Goal: Task Accomplishment & Management: Manage account settings

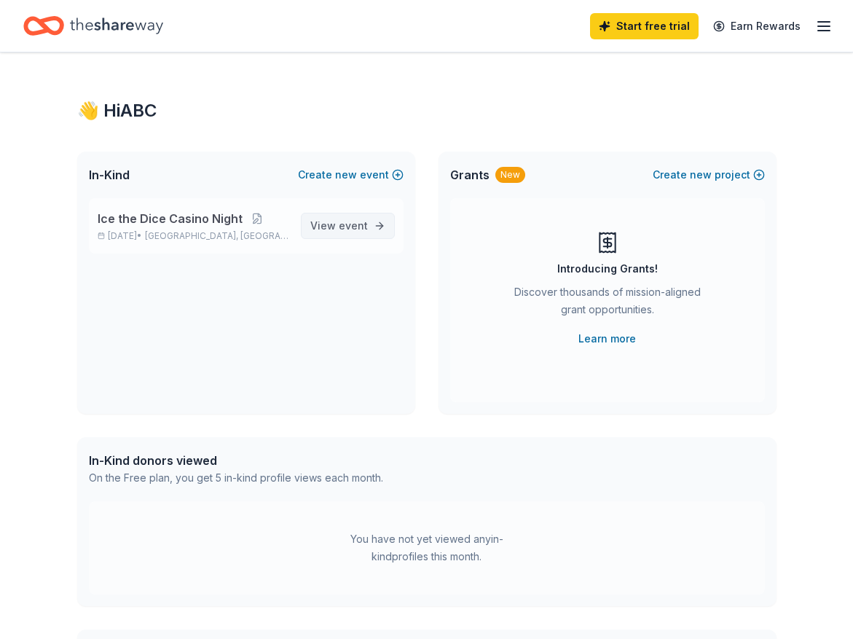
click at [361, 224] on span "event" at bounding box center [353, 225] width 29 height 12
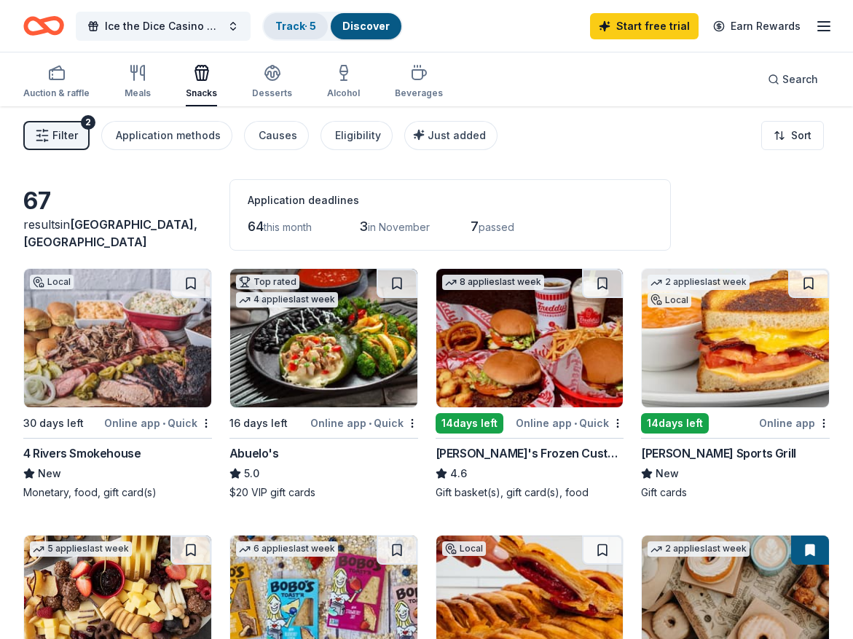
click at [297, 25] on link "Track · 5" at bounding box center [295, 26] width 41 height 12
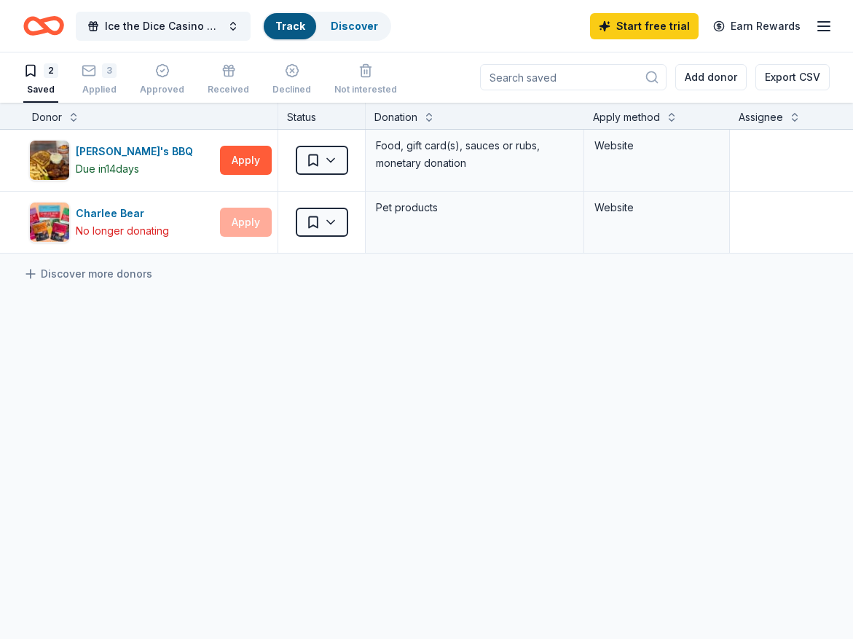
click at [279, 23] on link "Track" at bounding box center [289, 26] width 29 height 12
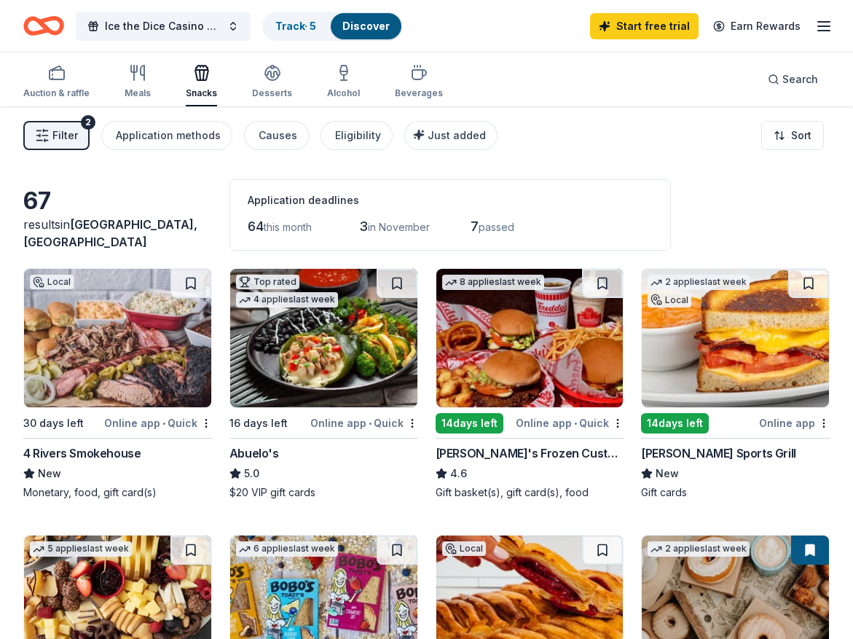
click at [67, 137] on span "Filter" at bounding box center [64, 135] width 25 height 17
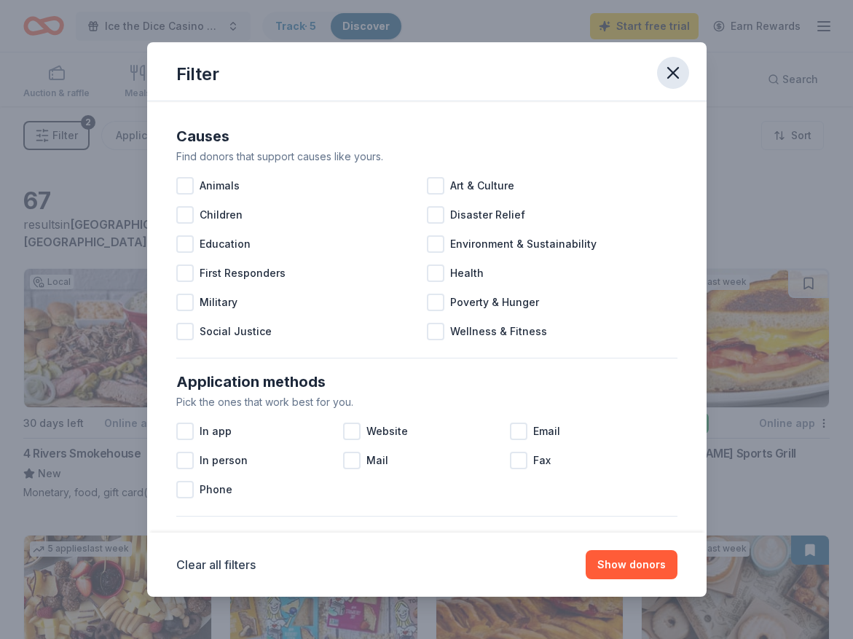
click at [671, 71] on icon "button" at bounding box center [673, 73] width 10 height 10
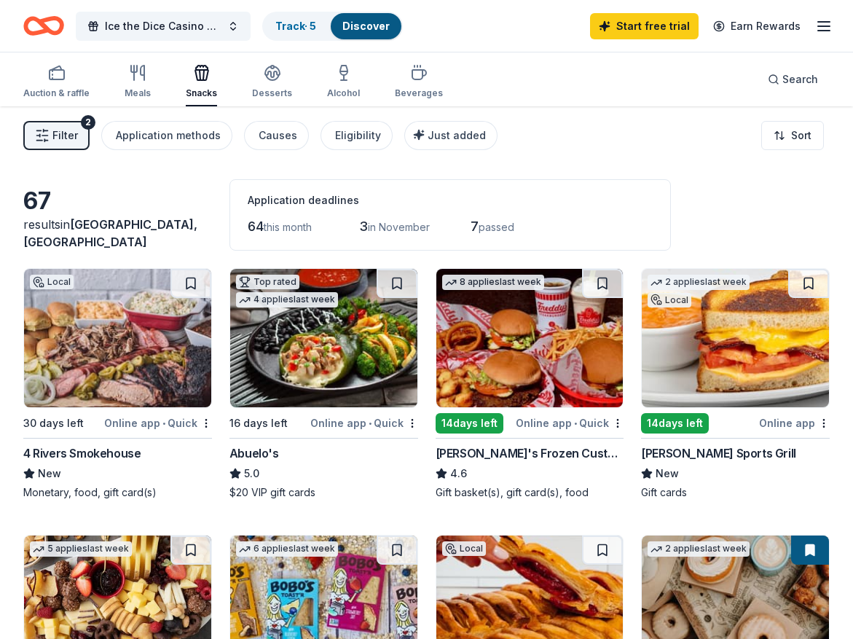
click at [821, 23] on icon "button" at bounding box center [823, 25] width 17 height 17
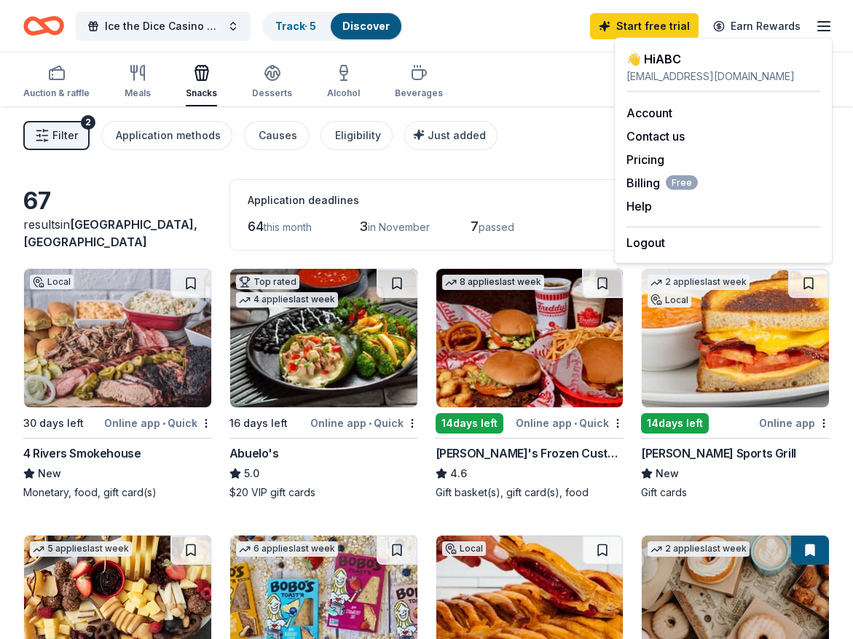
click at [821, 23] on icon "button" at bounding box center [823, 25] width 17 height 17
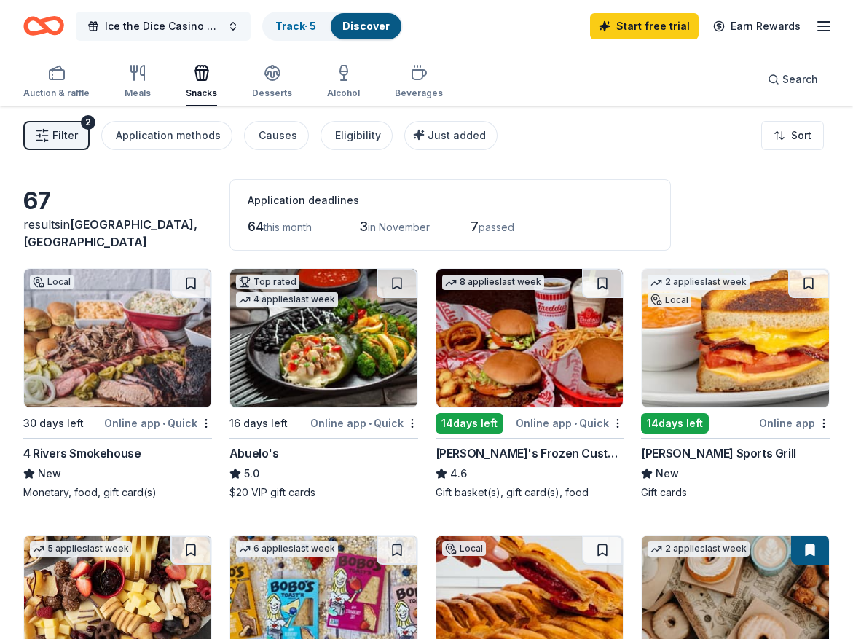
click at [178, 25] on span "Ice the Dice Casino Night" at bounding box center [163, 25] width 117 height 17
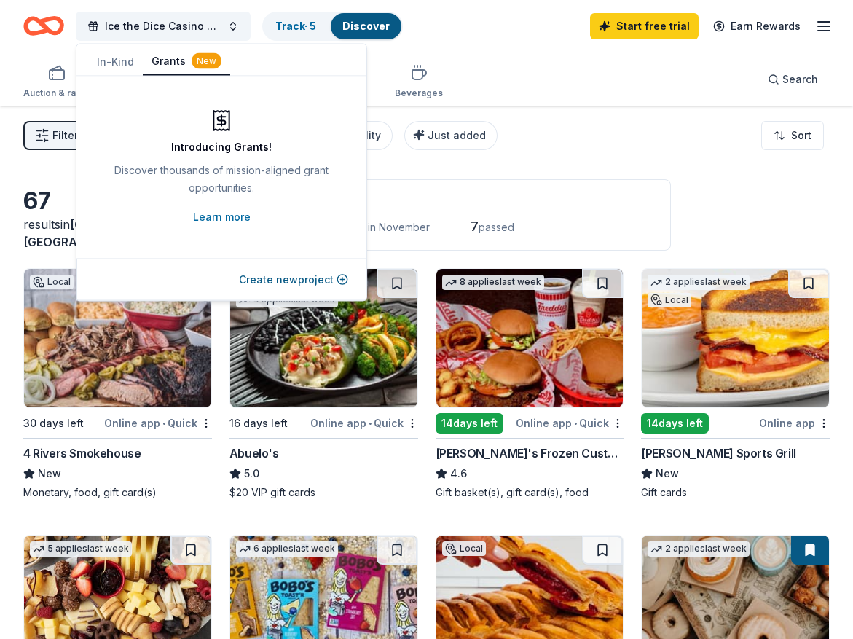
click at [179, 55] on button "Grants New" at bounding box center [186, 62] width 87 height 28
click at [111, 61] on button "In-Kind" at bounding box center [115, 62] width 55 height 26
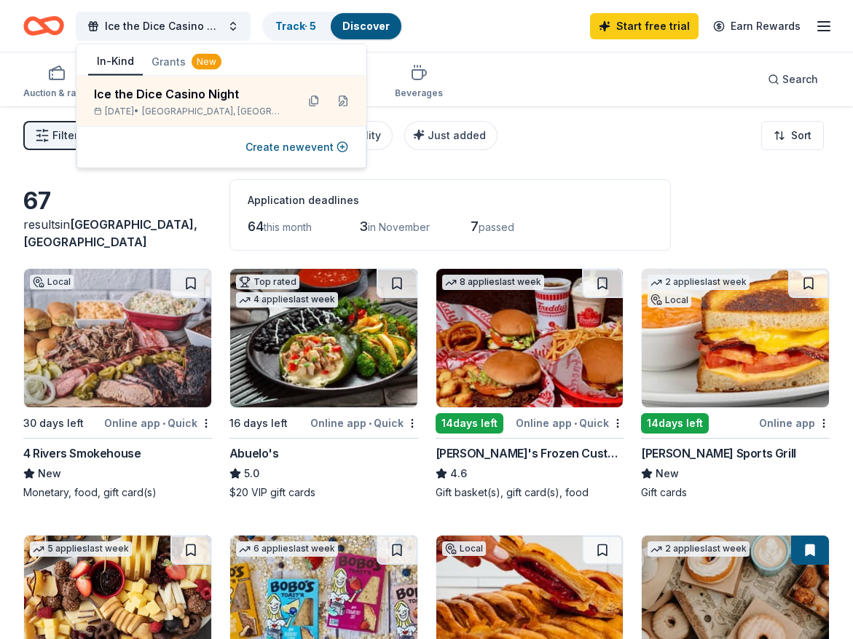
click at [532, 63] on div "Auction & raffle Meals Snacks Desserts Alcohol Beverages Search" at bounding box center [426, 79] width 807 height 54
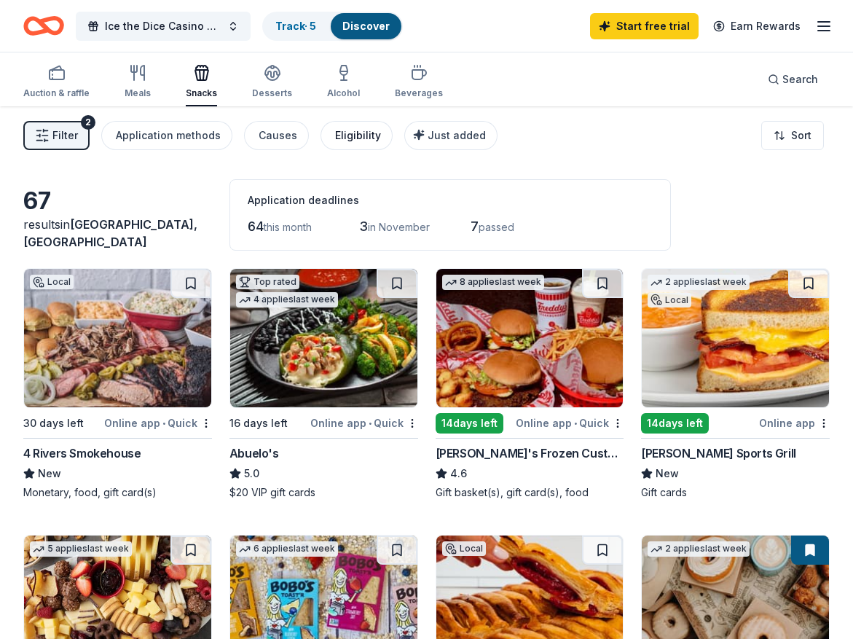
click at [347, 133] on div "Eligibility" at bounding box center [358, 135] width 46 height 17
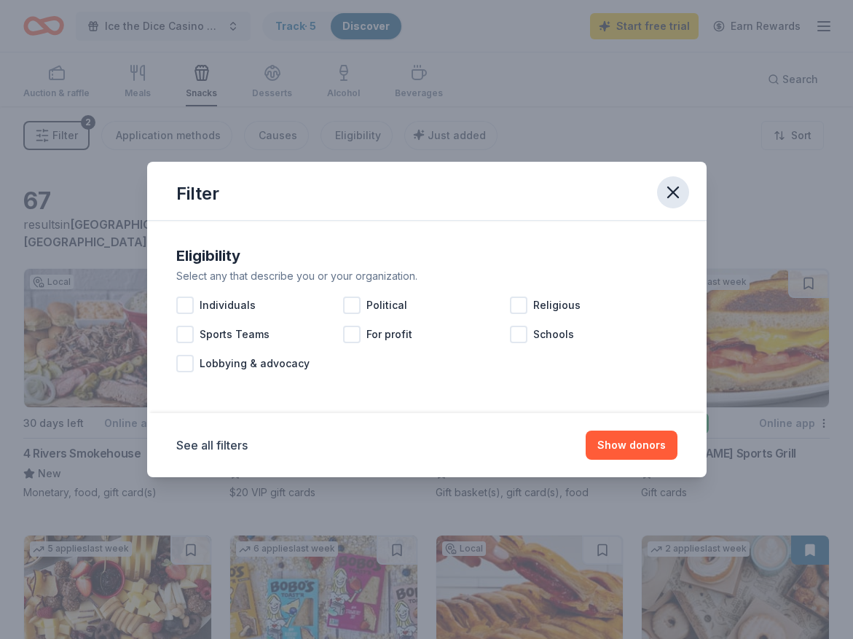
click at [672, 191] on icon "button" at bounding box center [673, 192] width 10 height 10
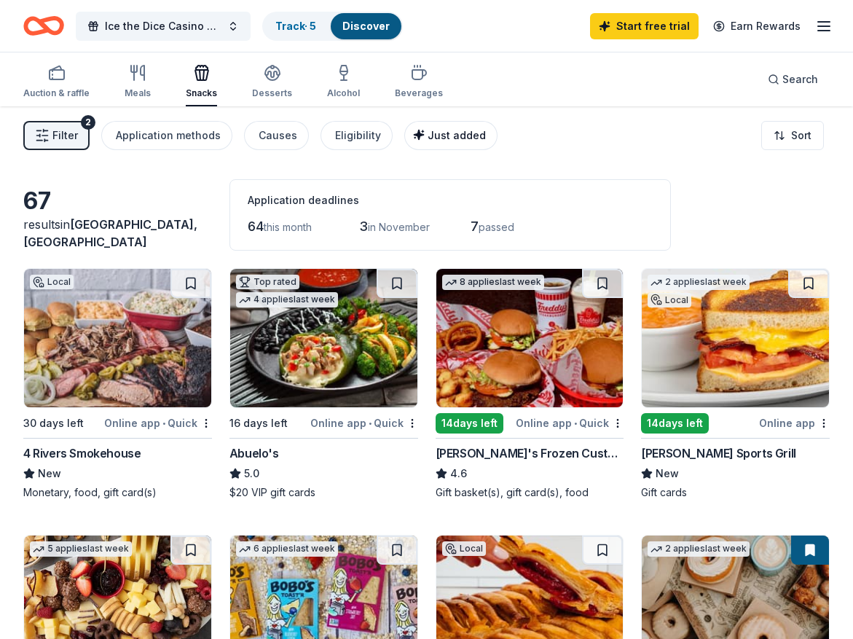
click at [428, 134] on span "Just added" at bounding box center [457, 135] width 58 height 12
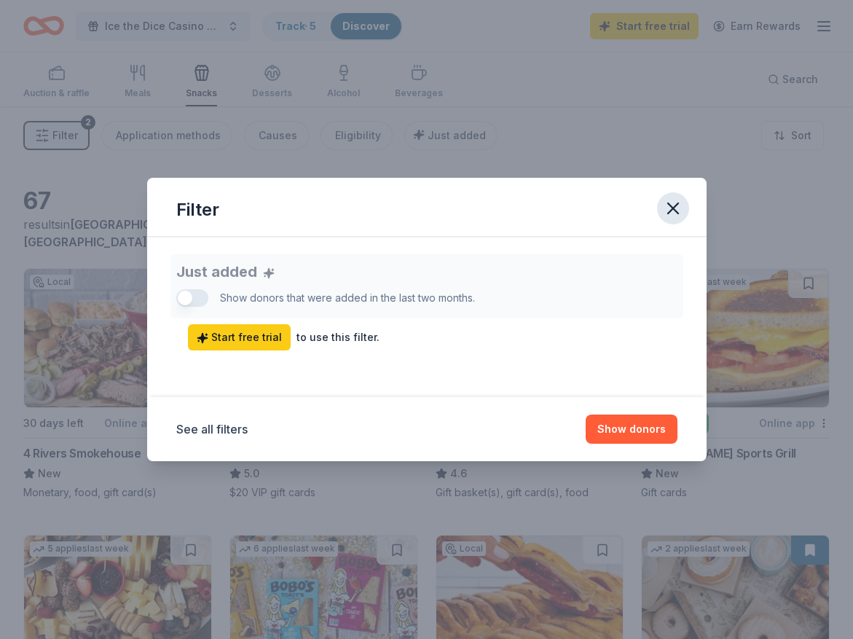
click at [672, 209] on icon "button" at bounding box center [673, 208] width 10 height 10
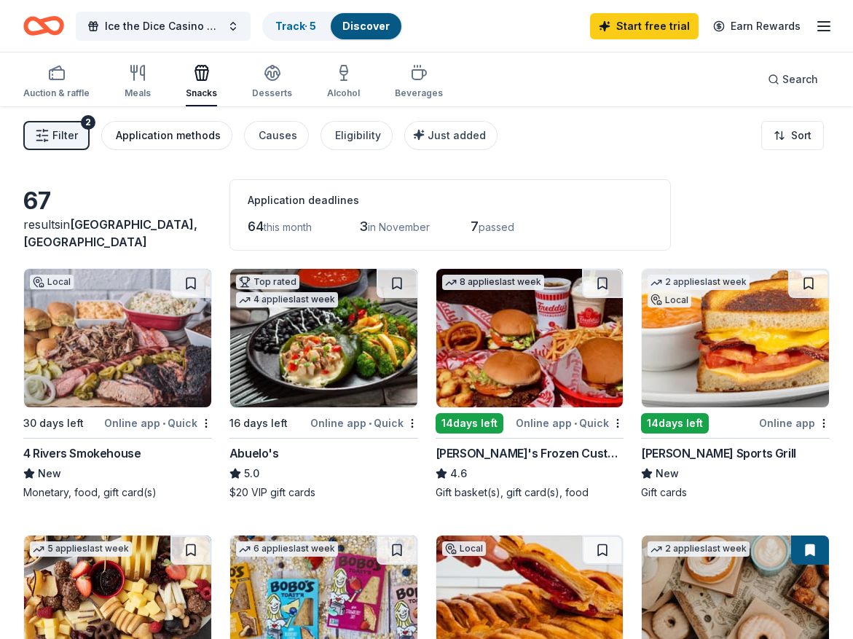
click at [146, 141] on div "Application methods" at bounding box center [168, 135] width 105 height 17
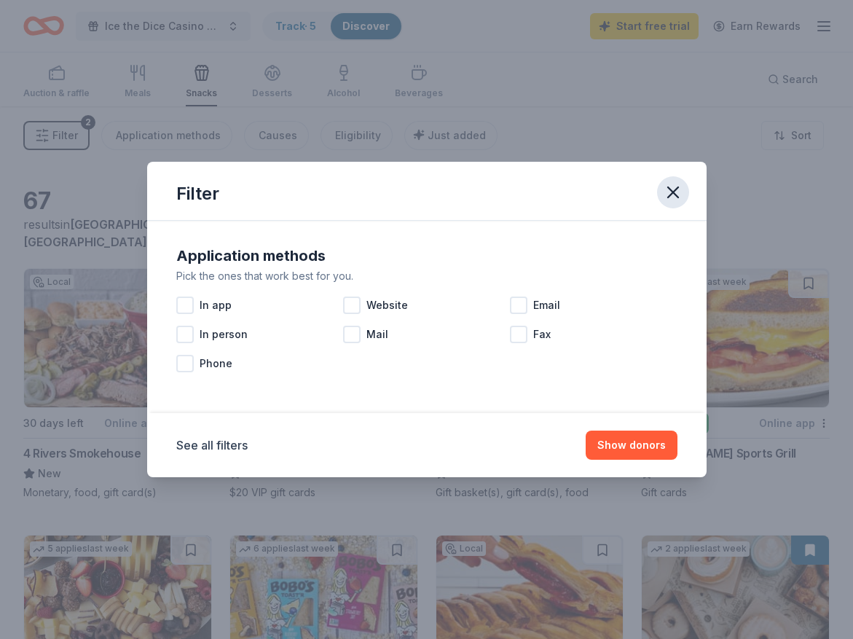
click at [675, 190] on icon "button" at bounding box center [673, 192] width 10 height 10
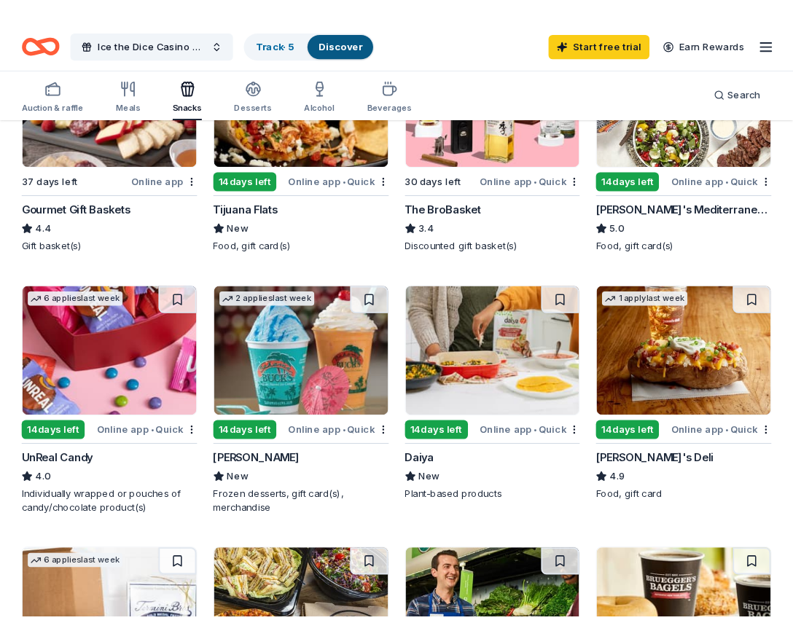
scroll to position [801, 0]
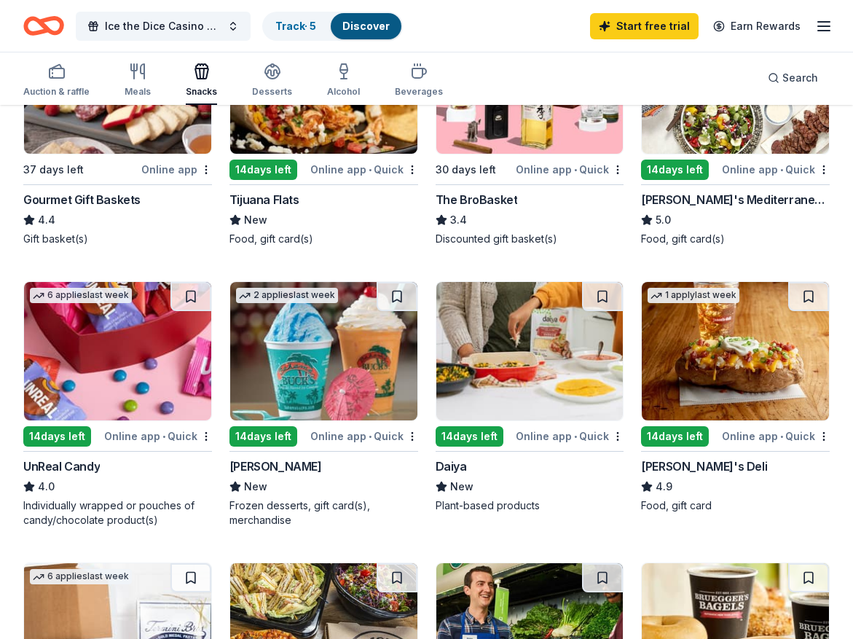
click at [337, 341] on img at bounding box center [323, 351] width 187 height 138
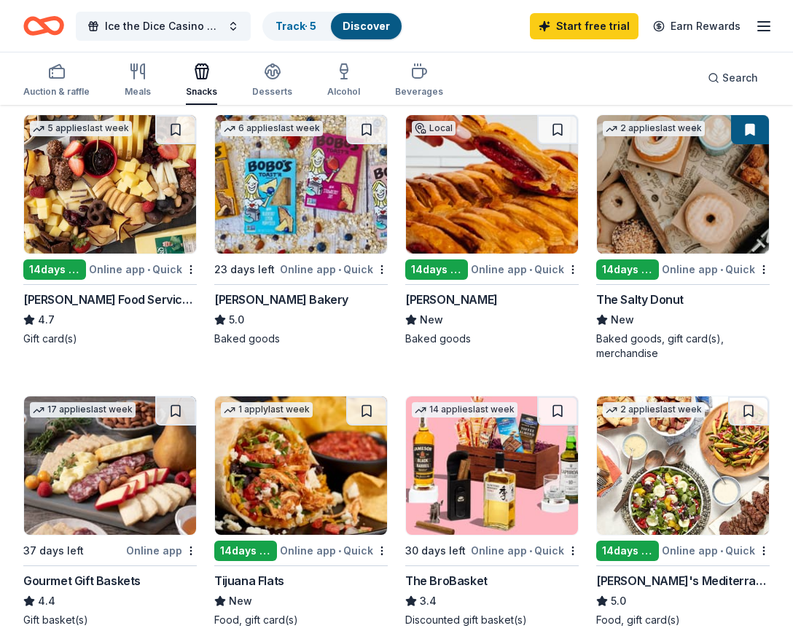
scroll to position [0, 0]
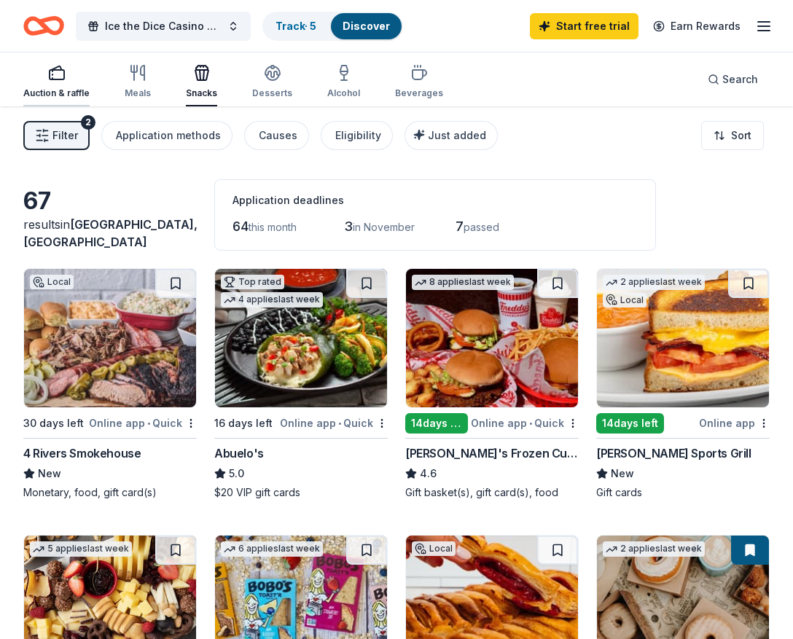
click at [63, 80] on icon "button" at bounding box center [56, 72] width 17 height 17
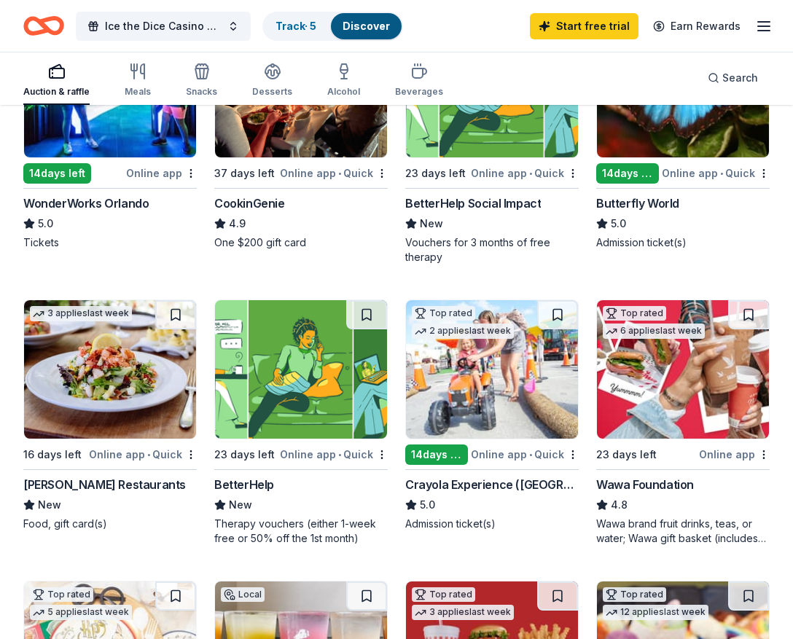
scroll to position [351, 0]
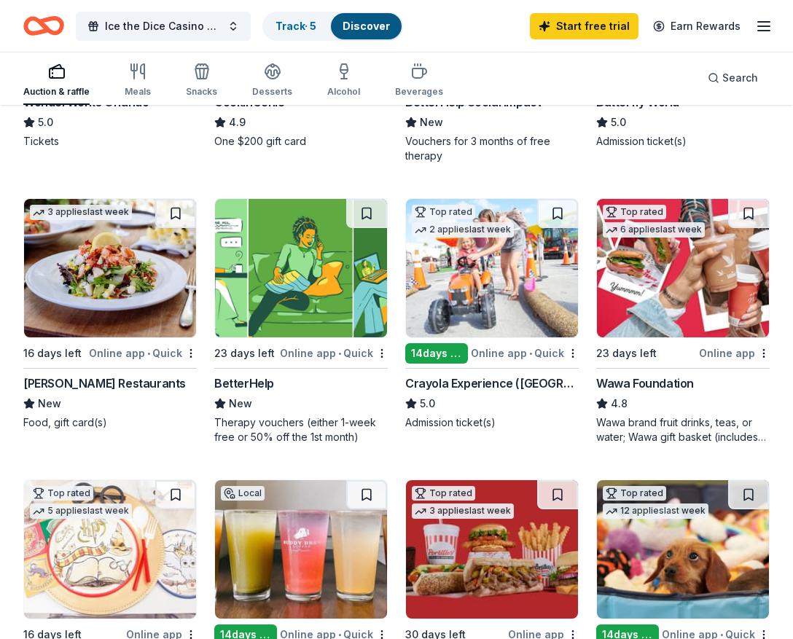
click at [459, 385] on div "Crayola Experience (Orlando)" at bounding box center [491, 382] width 173 height 17
click at [456, 380] on div "Crayola Experience (Orlando)" at bounding box center [491, 382] width 173 height 17
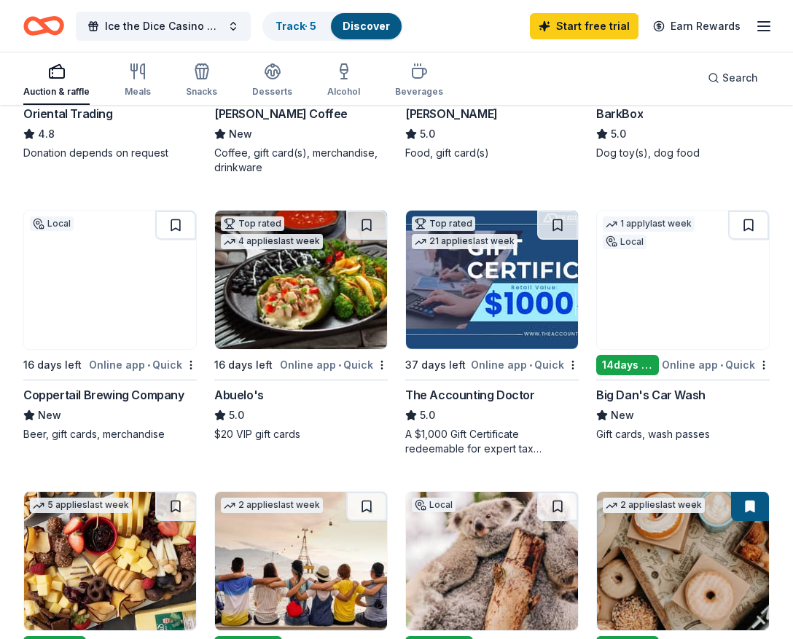
scroll to position [907, 0]
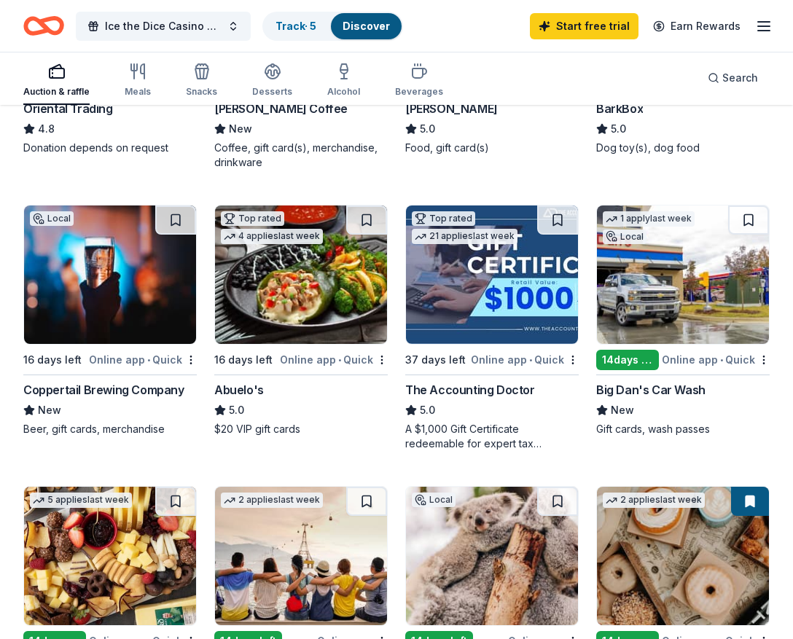
click at [139, 393] on div "Coppertail Brewing Company" at bounding box center [103, 389] width 161 height 17
drag, startPoint x: 16, startPoint y: 380, endPoint x: 123, endPoint y: 397, distance: 108.5
click at [125, 398] on div "262 results in Riverview, FL Application deadlines 246 this month 16 in Novembe…" at bounding box center [396, 275] width 793 height 2152
click at [127, 388] on div "Coppertail Brewing Company" at bounding box center [103, 389] width 161 height 17
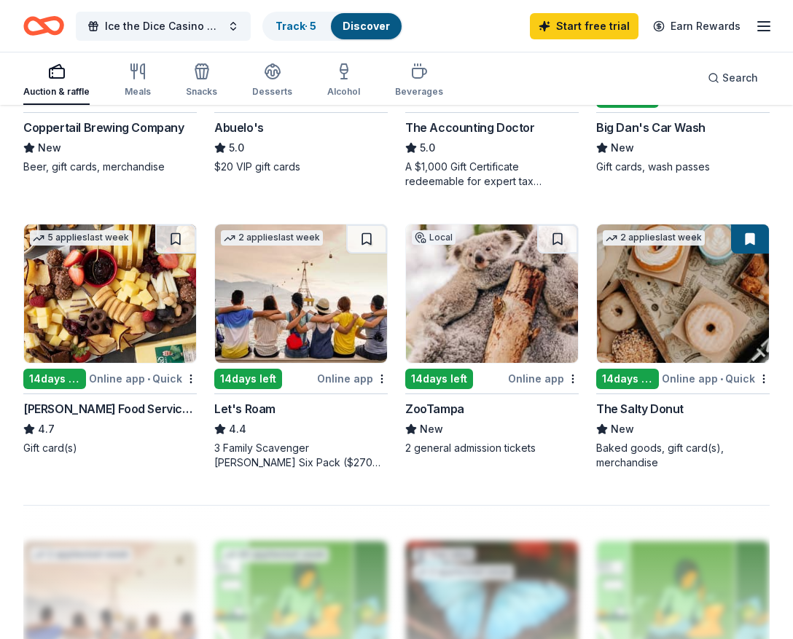
scroll to position [1172, 0]
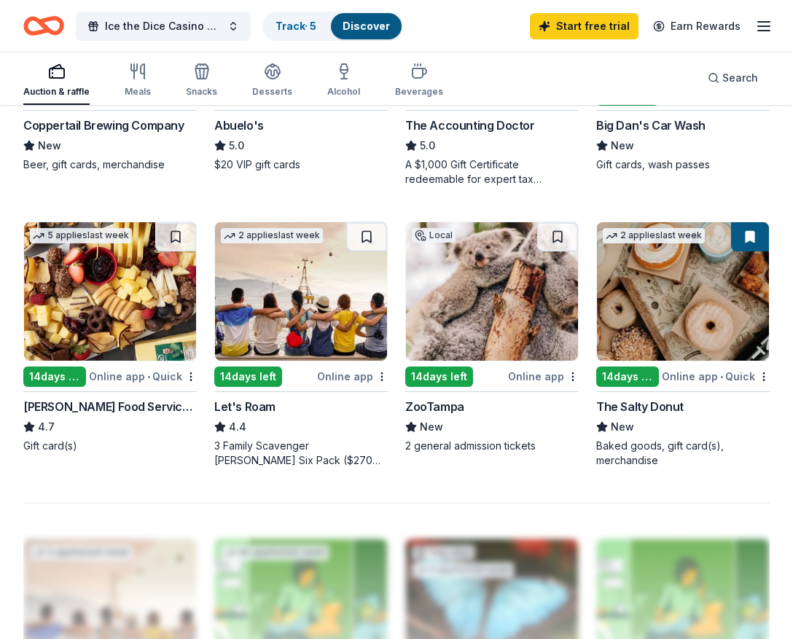
click at [246, 407] on div "Let's Roam" at bounding box center [244, 406] width 61 height 17
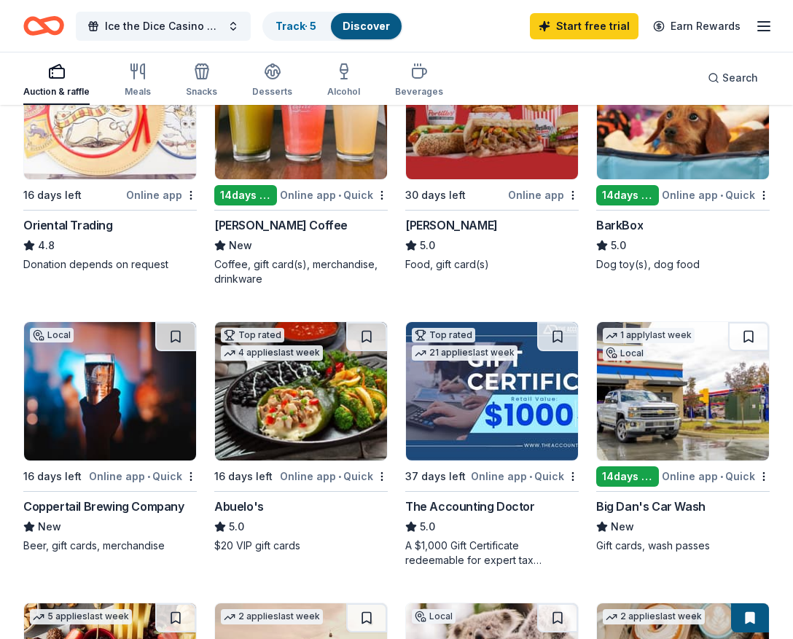
scroll to position [620, 0]
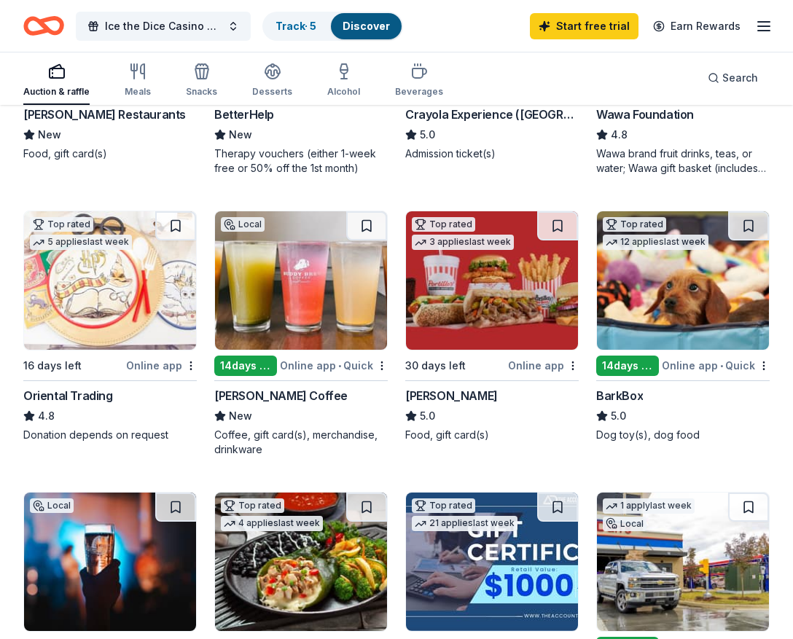
click at [624, 394] on div "BarkBox" at bounding box center [619, 395] width 47 height 17
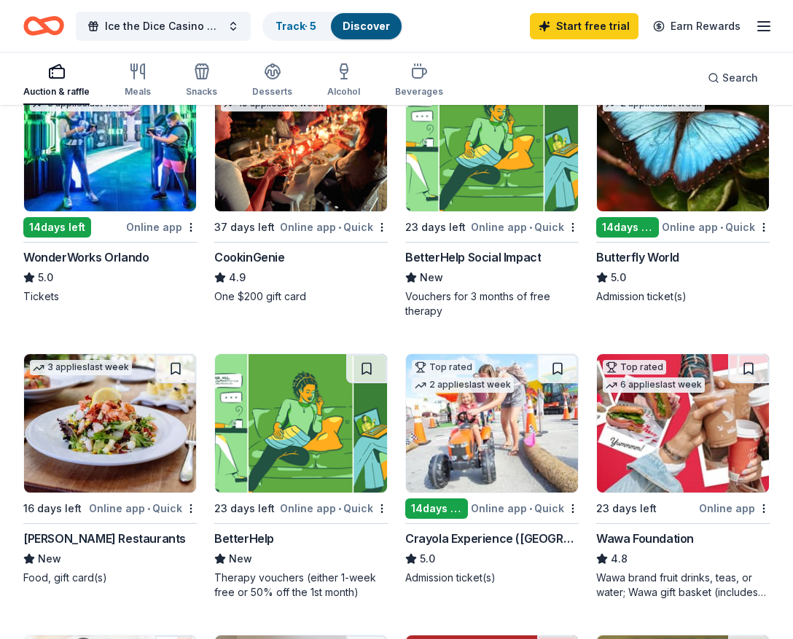
scroll to position [187, 0]
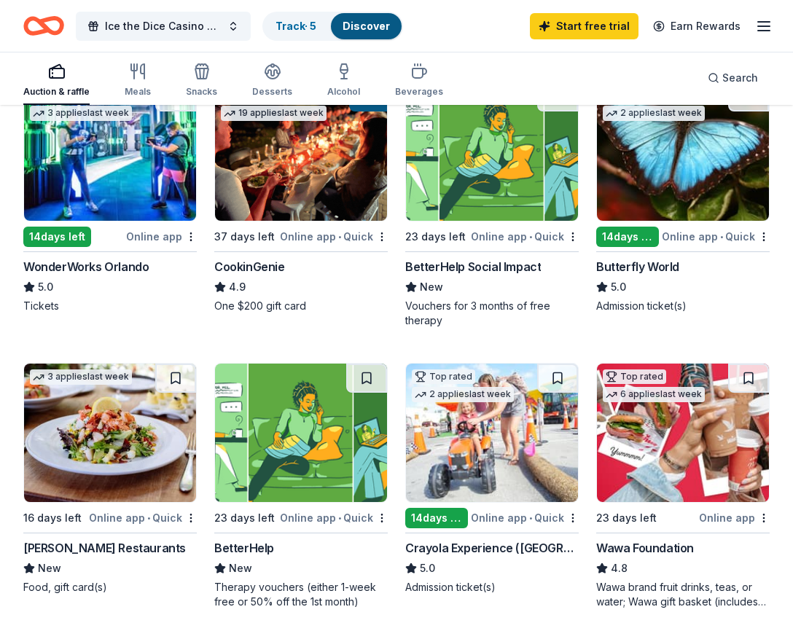
click at [645, 267] on div "Butterfly World" at bounding box center [637, 266] width 83 height 17
click at [253, 263] on div "CookinGenie" at bounding box center [249, 266] width 71 height 17
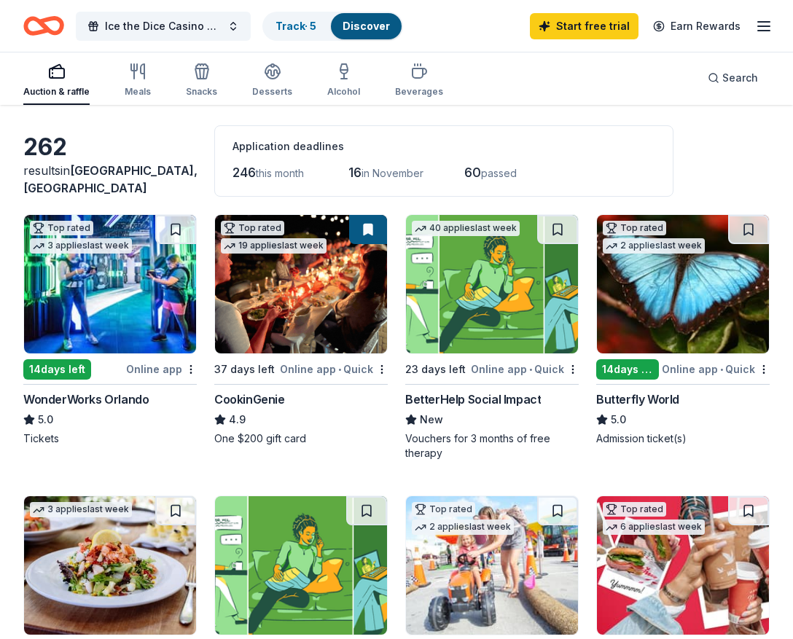
scroll to position [0, 0]
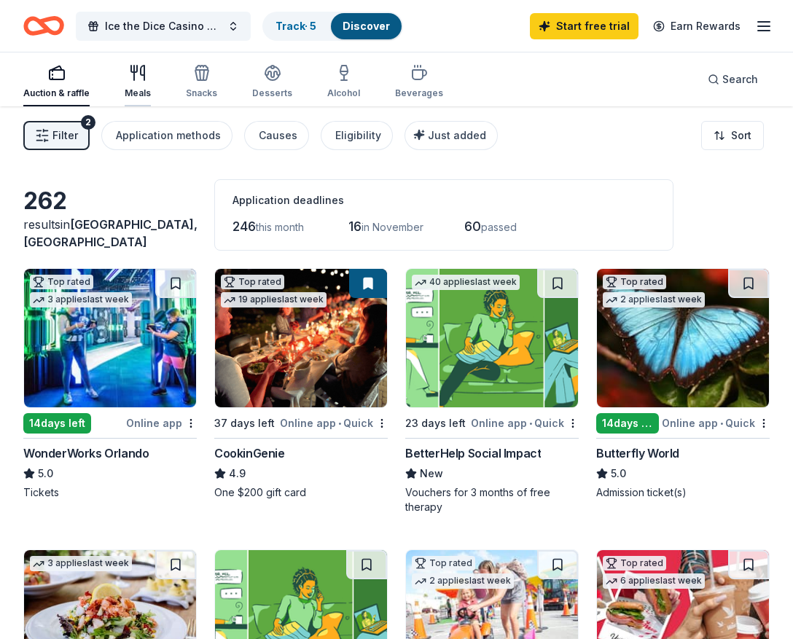
click at [137, 81] on icon "button" at bounding box center [137, 72] width 17 height 17
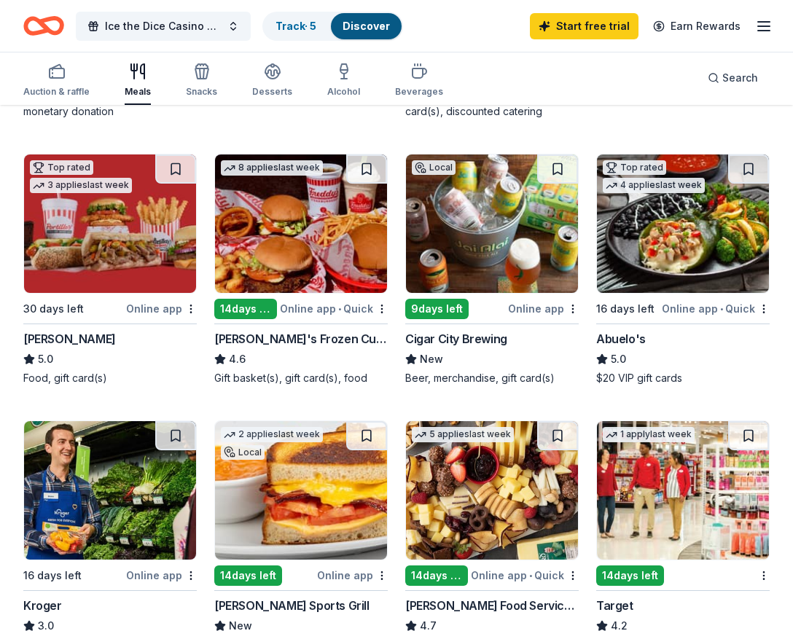
scroll to position [398, 0]
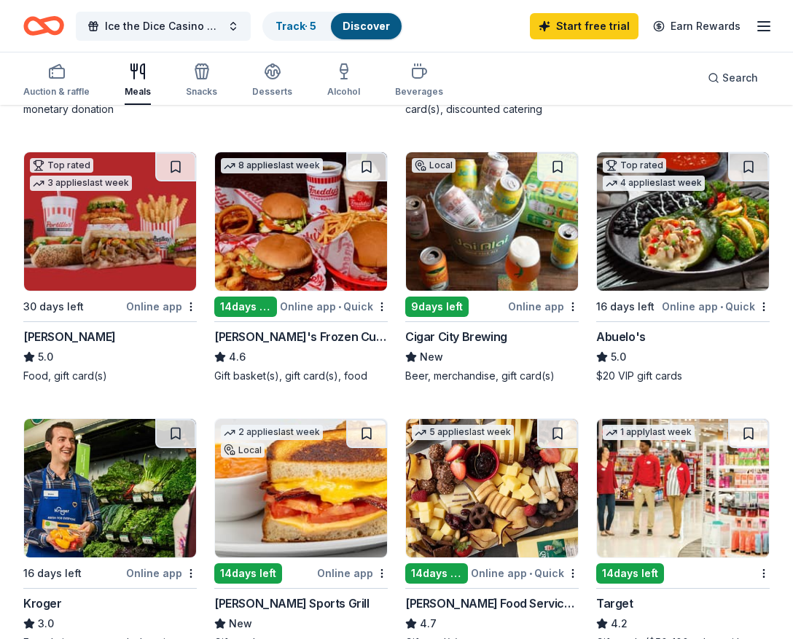
click at [475, 340] on div "Cigar City Brewing" at bounding box center [456, 336] width 102 height 17
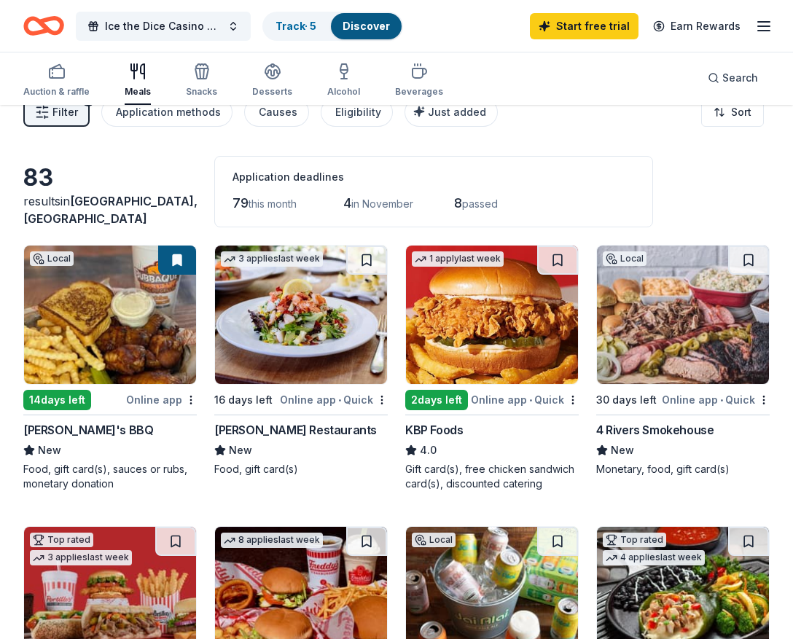
scroll to position [0, 0]
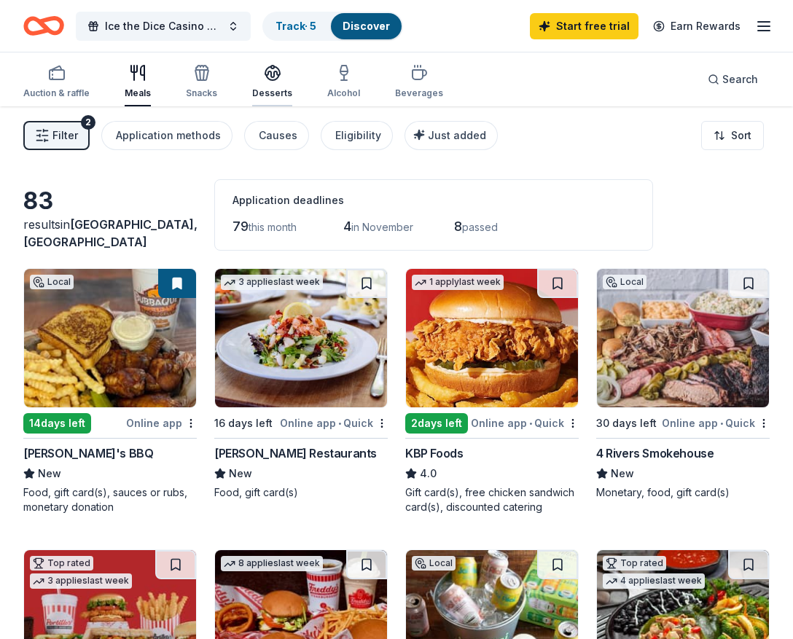
click at [280, 68] on div "button" at bounding box center [272, 72] width 40 height 17
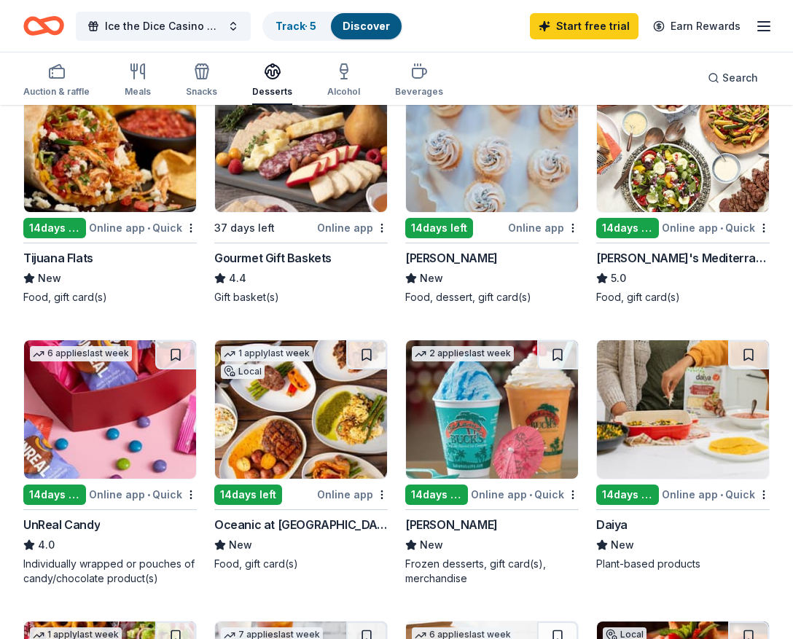
scroll to position [477, 0]
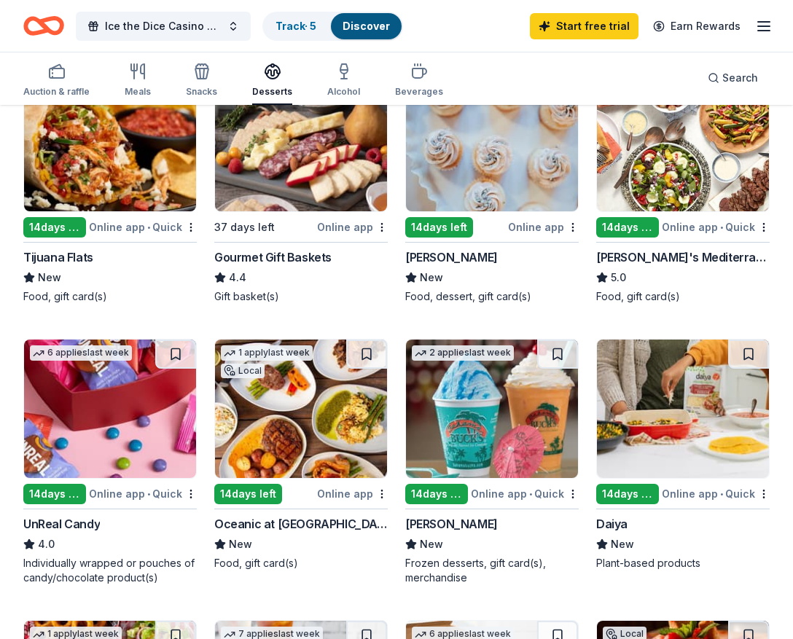
click at [58, 523] on div "UnReal Candy" at bounding box center [61, 523] width 76 height 17
click at [754, 31] on div "Start free trial Earn Rewards" at bounding box center [651, 26] width 243 height 34
click at [777, 26] on div "Ice the Dice Casino Night Track · 5 Discover Start free trial Earn Rewards" at bounding box center [396, 26] width 793 height 52
click at [764, 26] on line "button" at bounding box center [764, 26] width 12 height 0
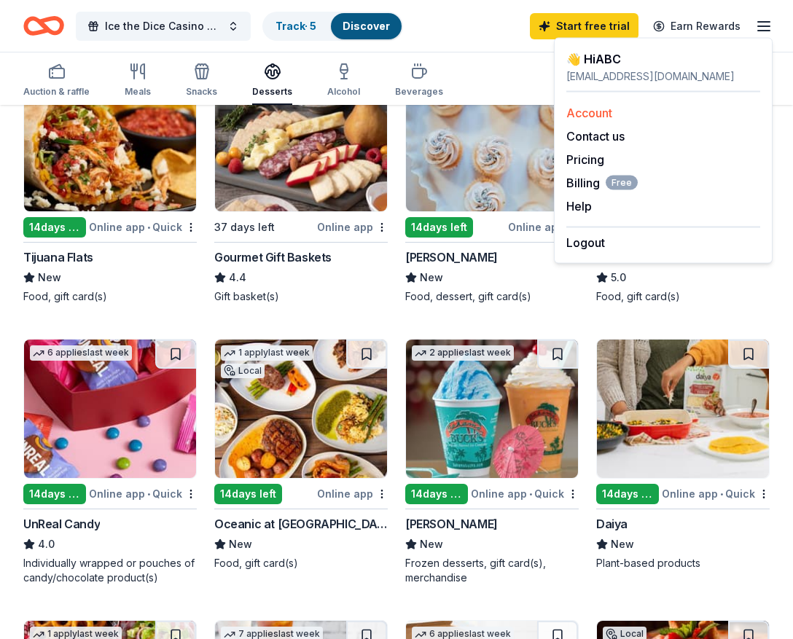
click at [596, 109] on link "Account" at bounding box center [589, 113] width 46 height 15
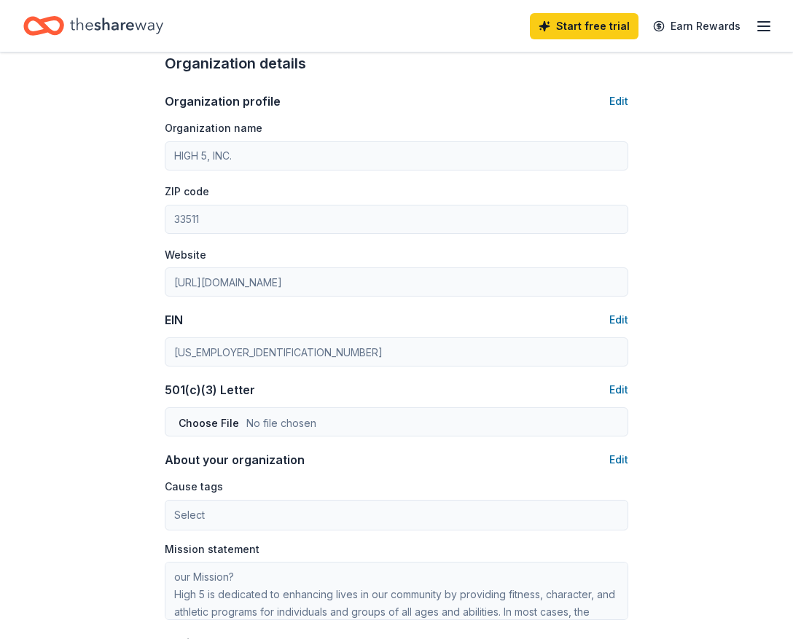
scroll to position [66, 0]
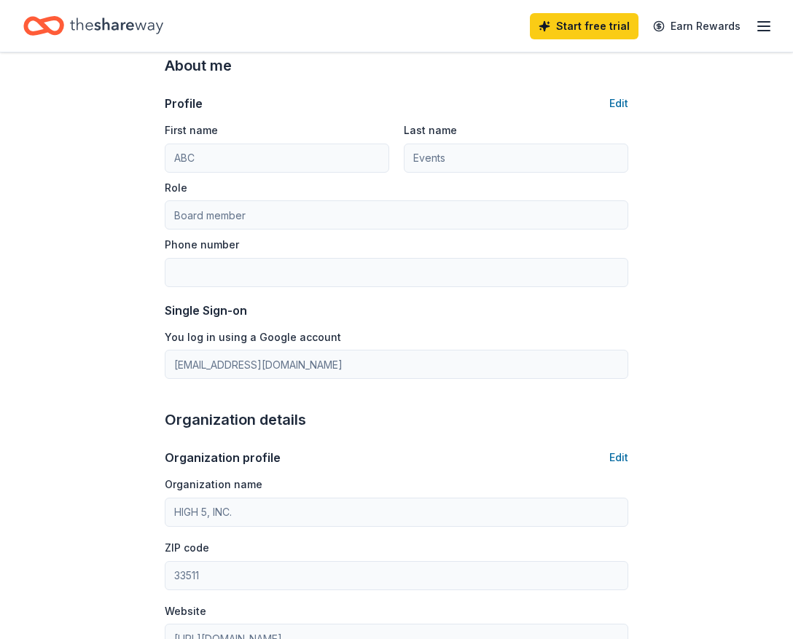
click at [758, 24] on icon "button" at bounding box center [763, 25] width 17 height 17
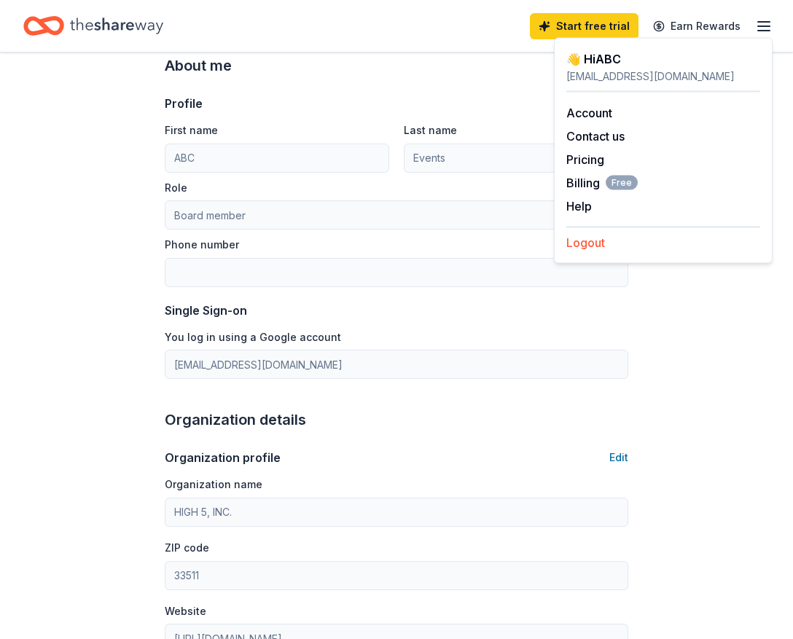
click at [578, 244] on button "Logout" at bounding box center [585, 242] width 39 height 17
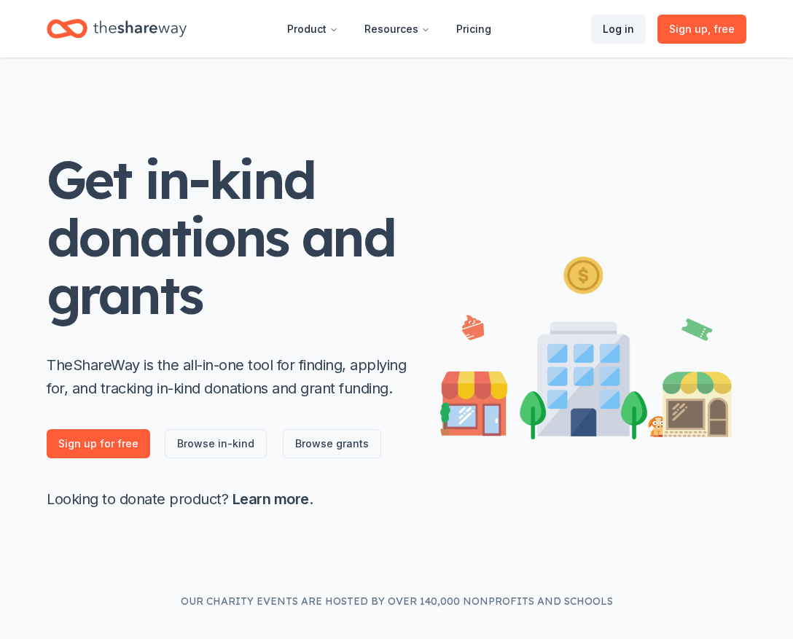
click at [630, 34] on link "Log in" at bounding box center [618, 29] width 55 height 29
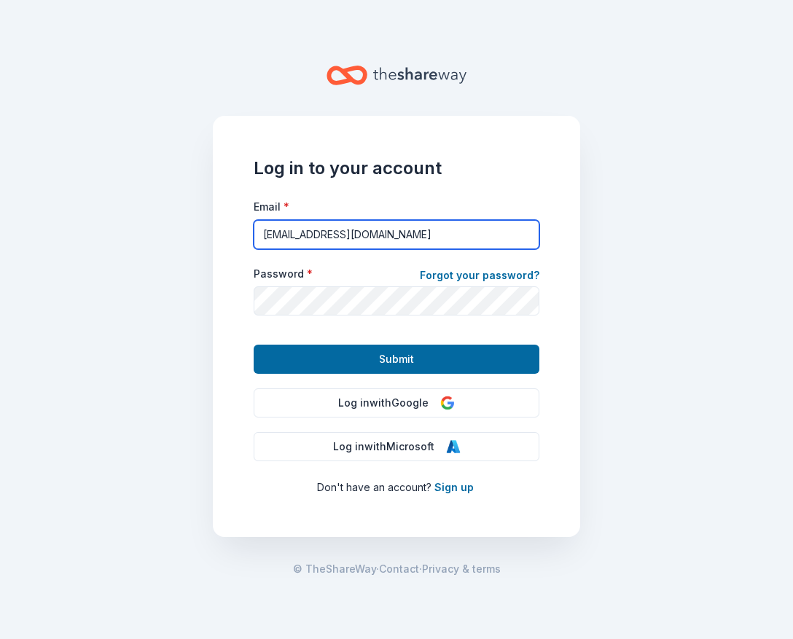
click at [405, 231] on input "info@abceventplanning.com" at bounding box center [397, 234] width 286 height 29
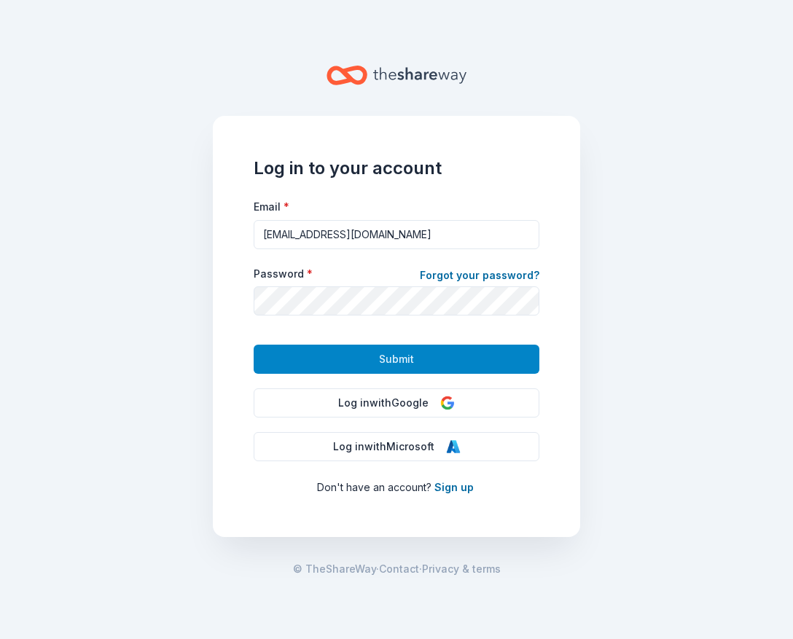
click at [379, 367] on span "Submit" at bounding box center [396, 358] width 35 height 17
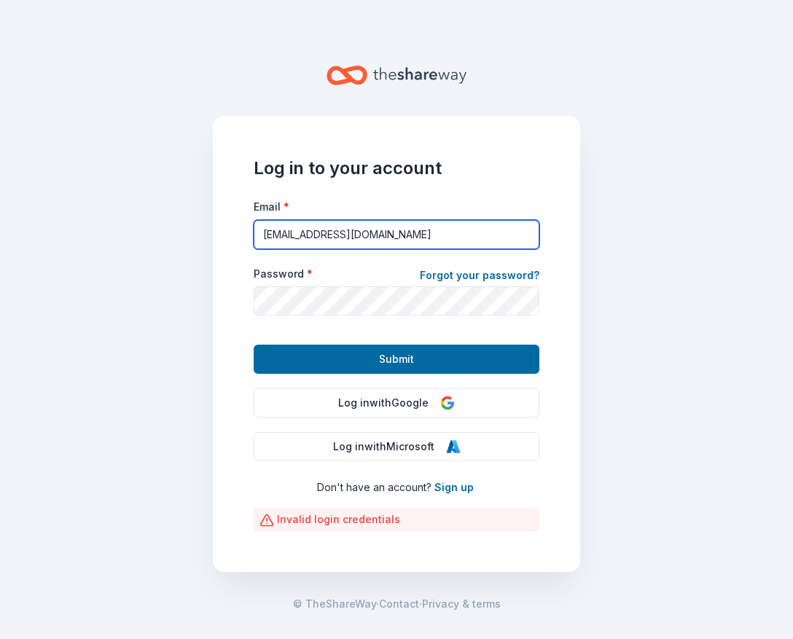
type input "info@abceventplanning.com"
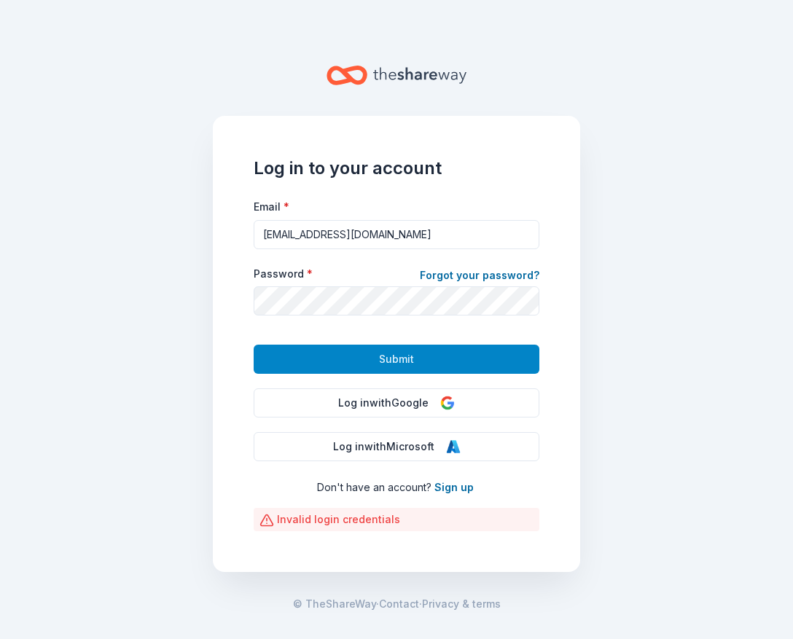
click at [399, 360] on span "Submit" at bounding box center [396, 358] width 35 height 17
click at [380, 361] on span "Submit" at bounding box center [396, 358] width 35 height 17
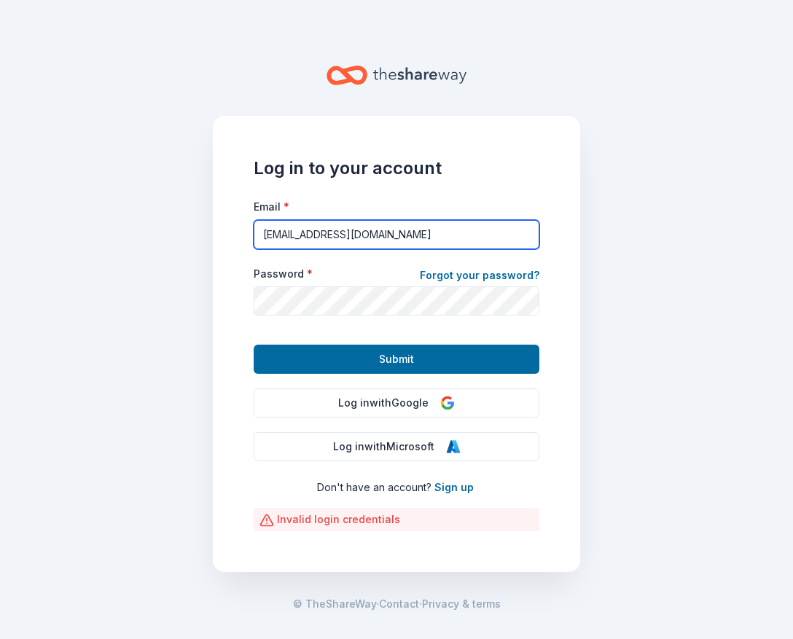
click at [365, 238] on input "info@abceventplanning.com" at bounding box center [397, 234] width 286 height 29
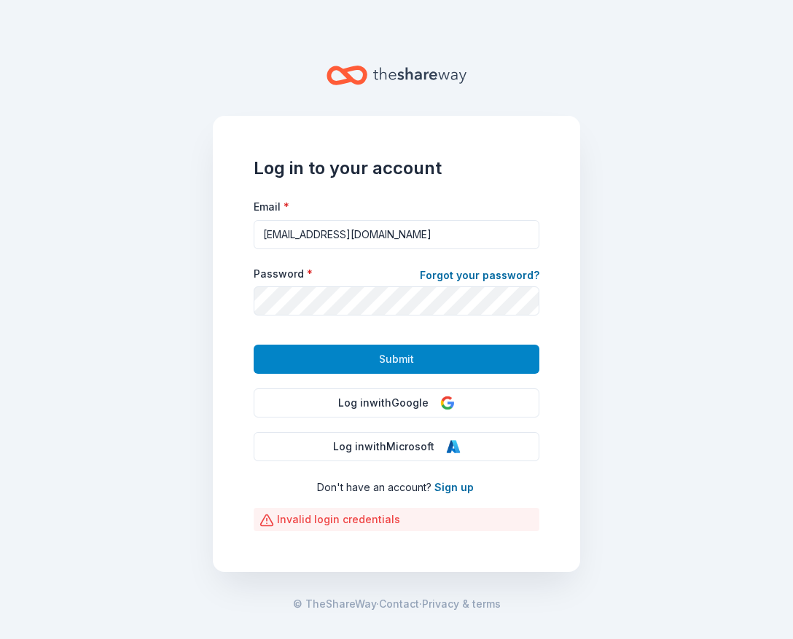
click at [373, 361] on button "Submit" at bounding box center [397, 359] width 286 height 29
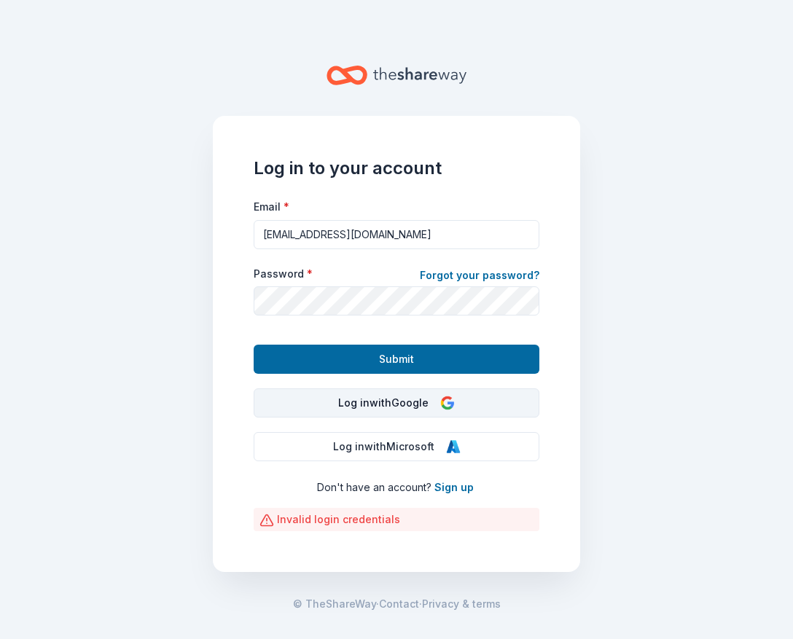
click at [388, 415] on button "Log in with Google" at bounding box center [397, 402] width 286 height 29
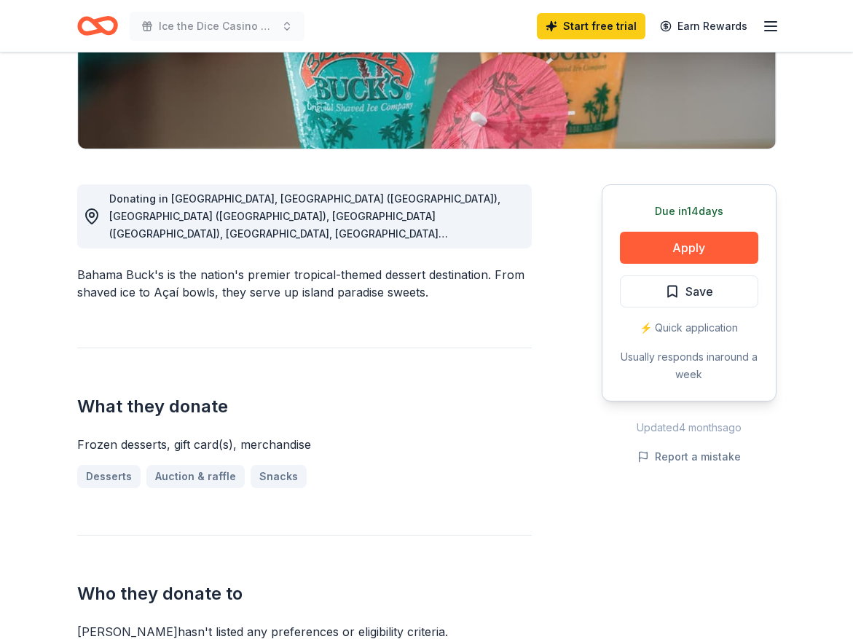
scroll to position [313, 0]
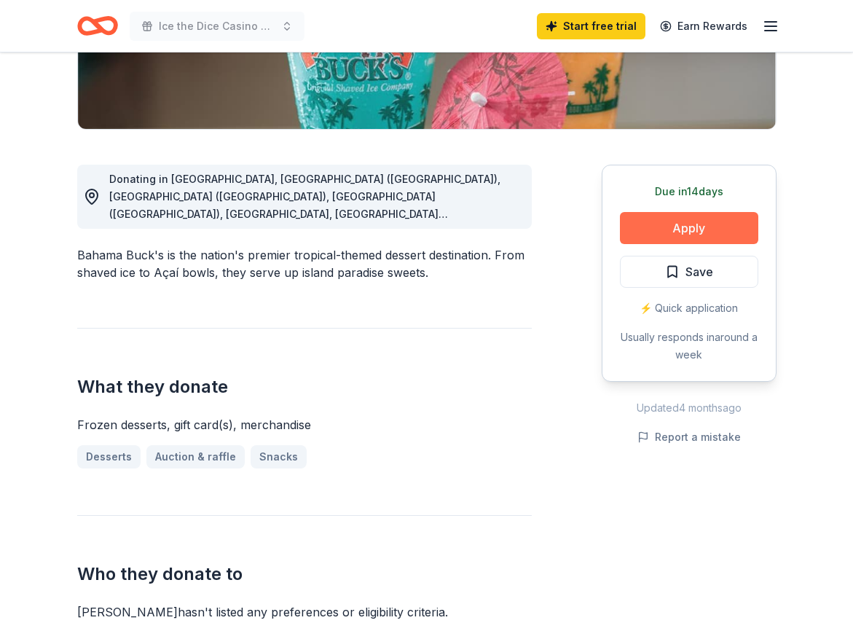
click at [686, 224] on button "Apply" at bounding box center [689, 228] width 138 height 32
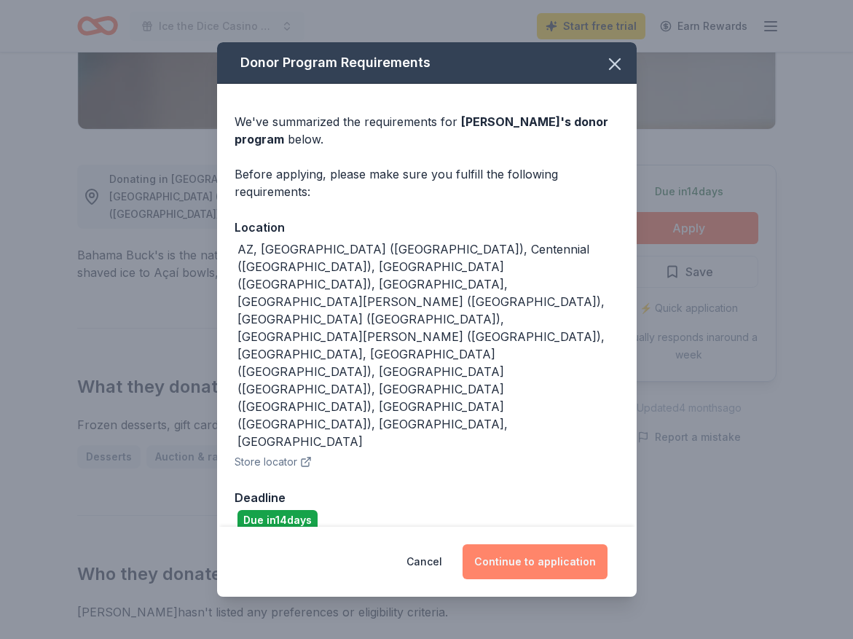
click at [532, 544] on button "Continue to application" at bounding box center [535, 561] width 145 height 35
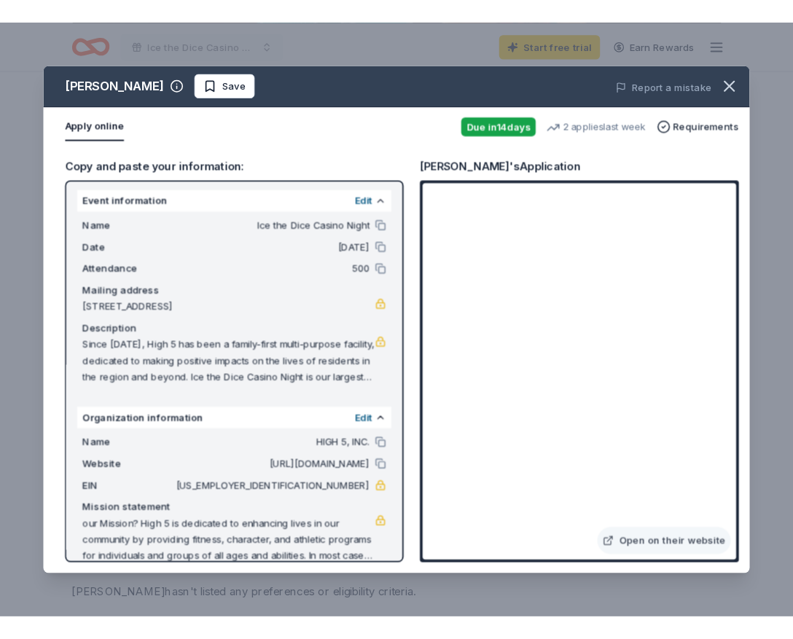
scroll to position [0, 0]
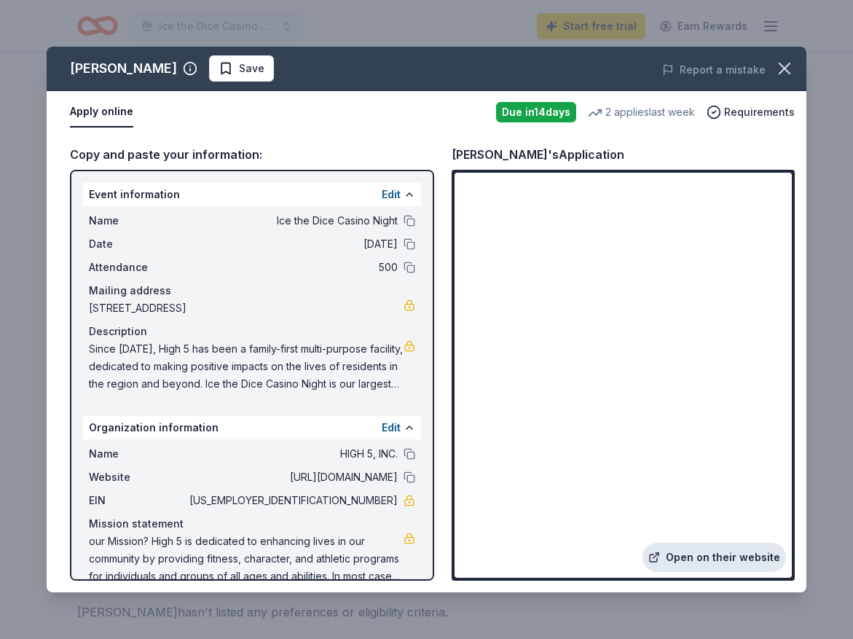
click at [712, 554] on link "Open on their website" at bounding box center [715, 557] width 144 height 29
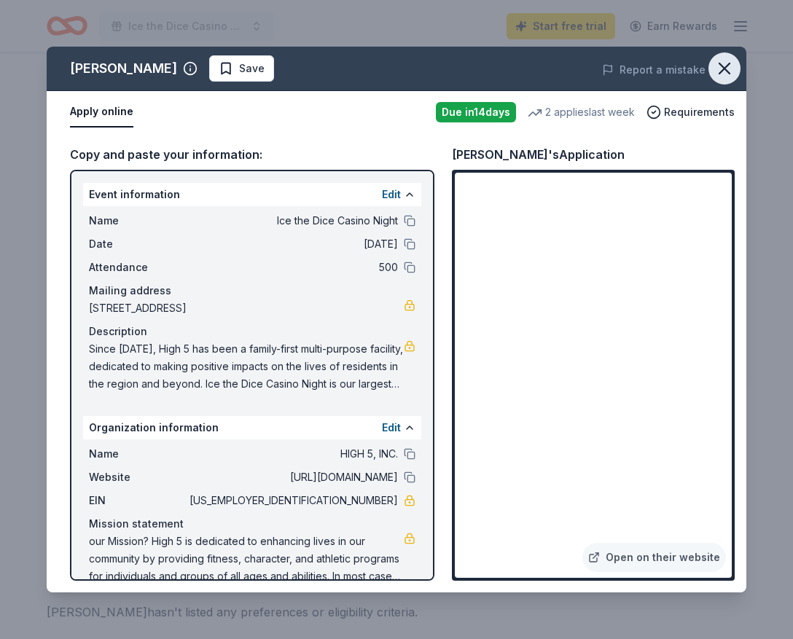
click at [723, 66] on icon "button" at bounding box center [724, 68] width 10 height 10
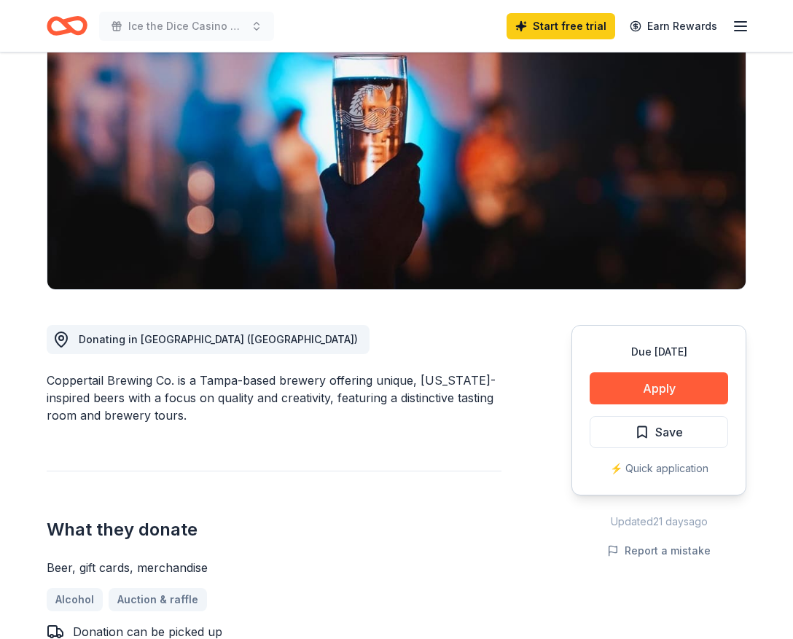
scroll to position [239, 0]
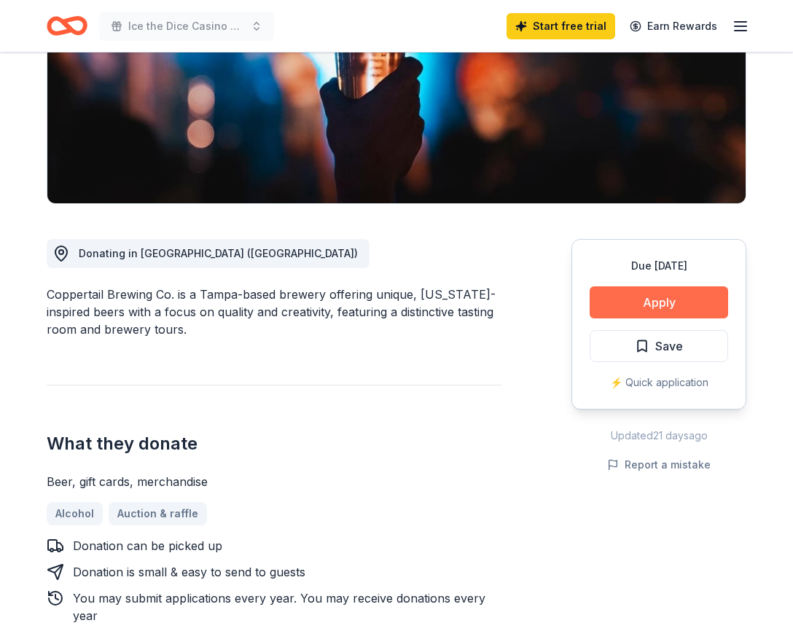
click at [674, 303] on button "Apply" at bounding box center [658, 302] width 138 height 32
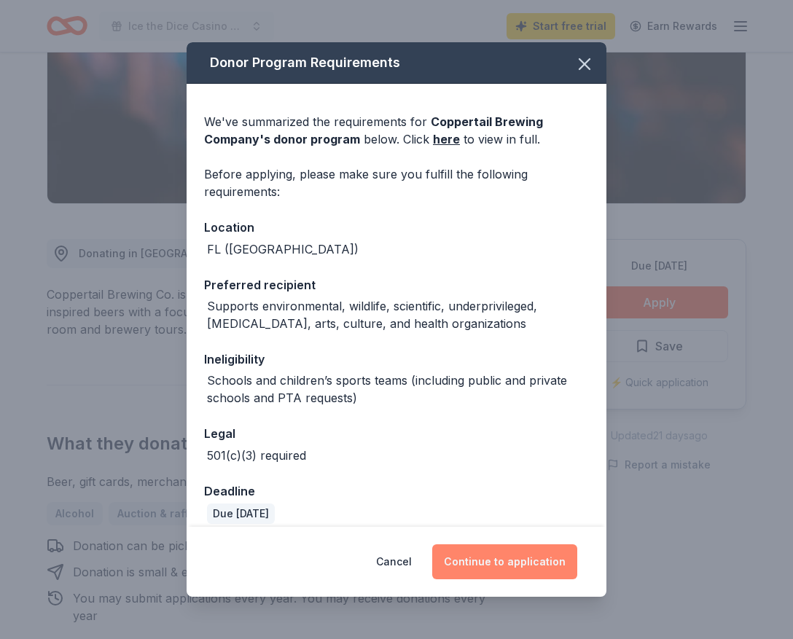
click at [519, 557] on button "Continue to application" at bounding box center [504, 561] width 145 height 35
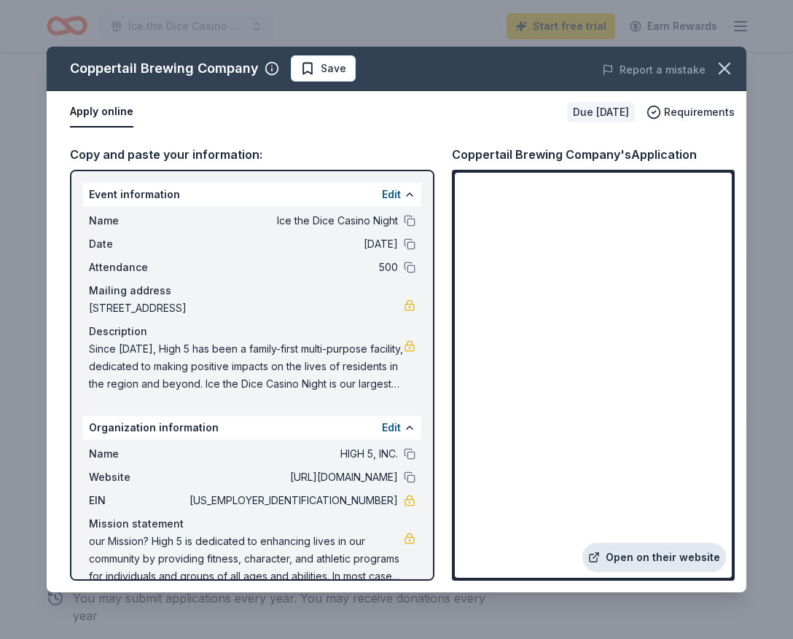
click at [658, 562] on link "Open on their website" at bounding box center [654, 557] width 144 height 29
click at [64, 59] on div "Coppertail Brewing Company Save" at bounding box center [257, 68] width 420 height 26
drag, startPoint x: 64, startPoint y: 59, endPoint x: 234, endPoint y: 81, distance: 171.2
click at [236, 82] on div "Coppertail Brewing Company Save Report a mistake" at bounding box center [396, 69] width 699 height 44
drag, startPoint x: 256, startPoint y: 76, endPoint x: 101, endPoint y: 51, distance: 157.1
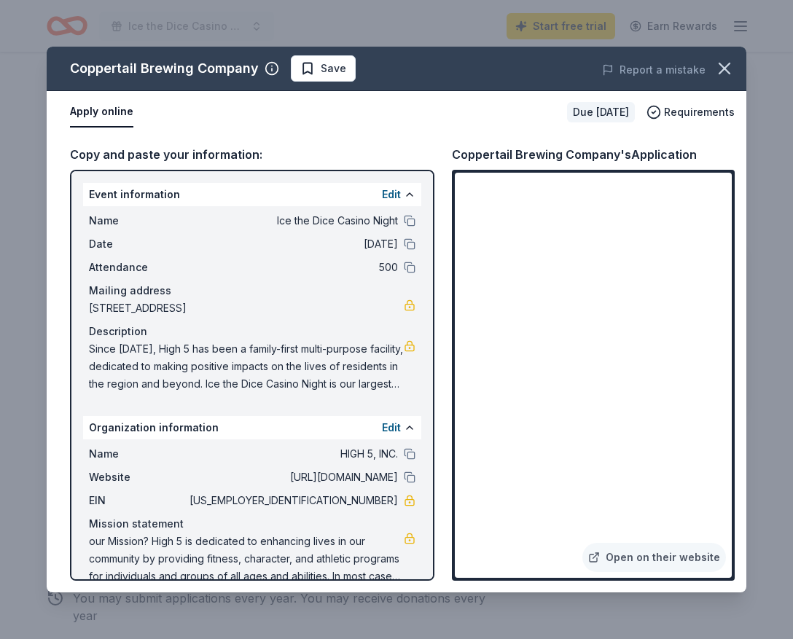
click at [101, 50] on div "Coppertail Brewing Company Save Report a mistake" at bounding box center [396, 69] width 699 height 44
drag, startPoint x: 66, startPoint y: 60, endPoint x: 303, endPoint y: 71, distance: 237.8
click at [309, 73] on div "Coppertail Brewing Company Save" at bounding box center [257, 68] width 420 height 26
click at [719, 63] on icon "button" at bounding box center [724, 68] width 10 height 10
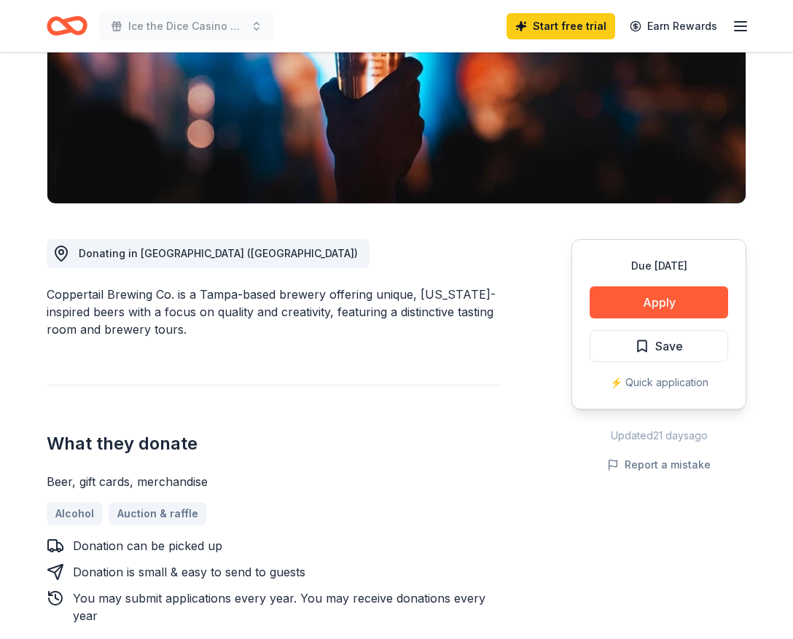
click at [50, 293] on div "Coppertail Brewing Co. is a Tampa-based brewery offering unique, Florida-inspir…" at bounding box center [274, 312] width 455 height 52
drag, startPoint x: 40, startPoint y: 278, endPoint x: 187, endPoint y: 297, distance: 147.7
drag, startPoint x: 33, startPoint y: 292, endPoint x: 122, endPoint y: 293, distance: 89.6
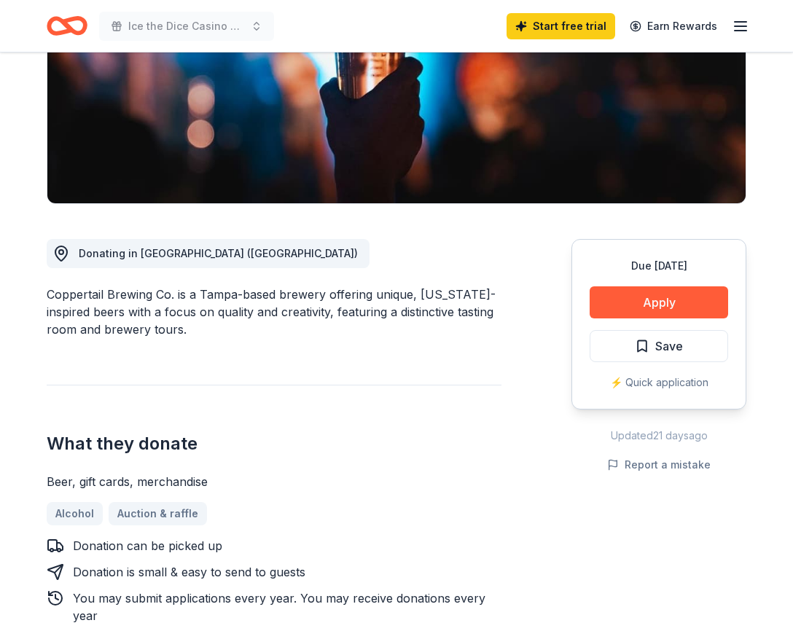
click at [56, 291] on div "Coppertail Brewing Co. is a Tampa-based brewery offering unique, Florida-inspir…" at bounding box center [274, 312] width 455 height 52
drag, startPoint x: 56, startPoint y: 291, endPoint x: 145, endPoint y: 286, distance: 89.0
click at [145, 286] on div "Coppertail Brewing Co. is a Tampa-based brewery offering unique, Florida-inspir…" at bounding box center [274, 312] width 455 height 52
click at [134, 286] on div "Coppertail Brewing Co. is a Tampa-based brewery offering unique, Florida-inspir…" at bounding box center [274, 312] width 455 height 52
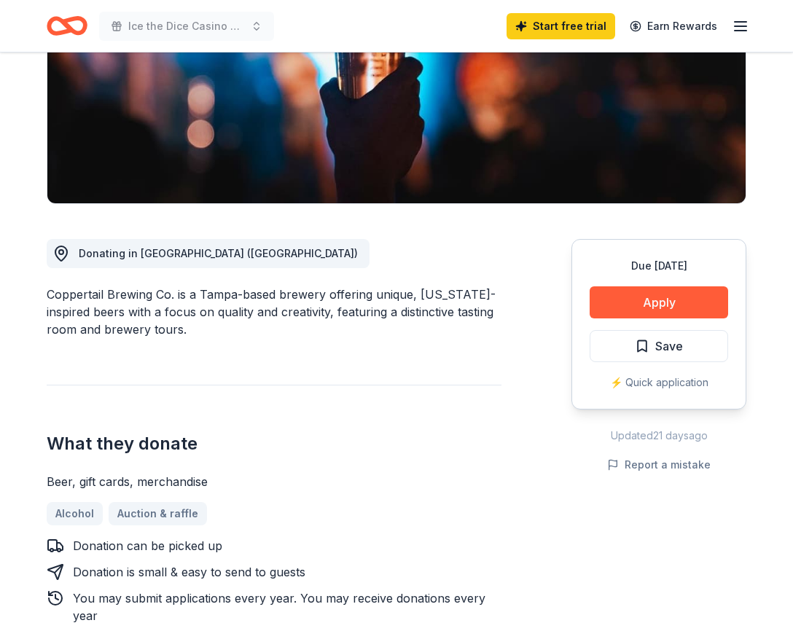
click at [134, 286] on div "Coppertail Brewing Co. is a Tampa-based brewery offering unique, Florida-inspir…" at bounding box center [274, 312] width 455 height 52
click at [125, 291] on div "Coppertail Brewing Co. is a Tampa-based brewery offering unique, Florida-inspir…" at bounding box center [274, 312] width 455 height 52
click at [125, 295] on div "Coppertail Brewing Co. is a Tampa-based brewery offering unique, Florida-inspir…" at bounding box center [274, 312] width 455 height 52
click at [75, 294] on div "Coppertail Brewing Co. is a Tampa-based brewery offering unique, Florida-inspir…" at bounding box center [274, 312] width 455 height 52
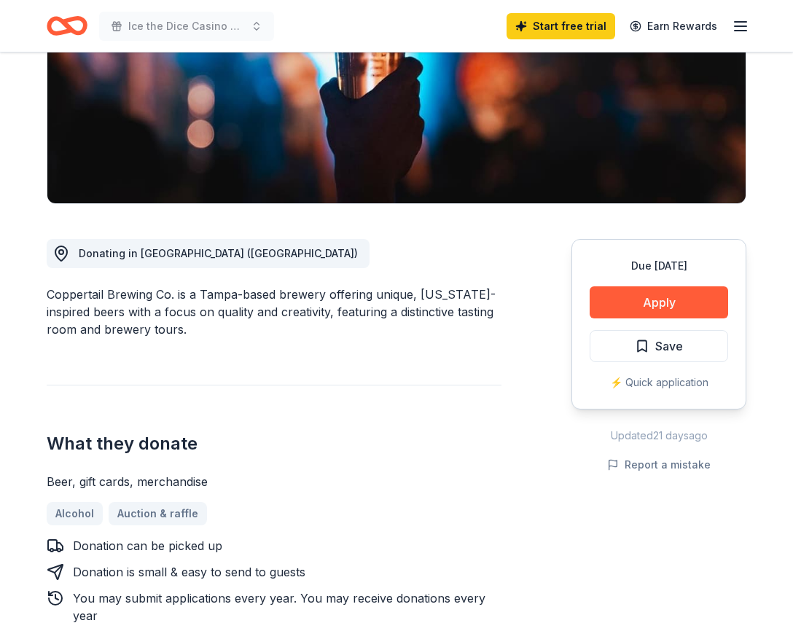
click at [75, 294] on div "Coppertail Brewing Co. is a Tampa-based brewery offering unique, Florida-inspir…" at bounding box center [274, 312] width 455 height 52
drag, startPoint x: 75, startPoint y: 294, endPoint x: 122, endPoint y: 296, distance: 47.4
click at [122, 296] on div "Coppertail Brewing Co. is a Tampa-based brewery offering unique, Florida-inspir…" at bounding box center [274, 312] width 455 height 52
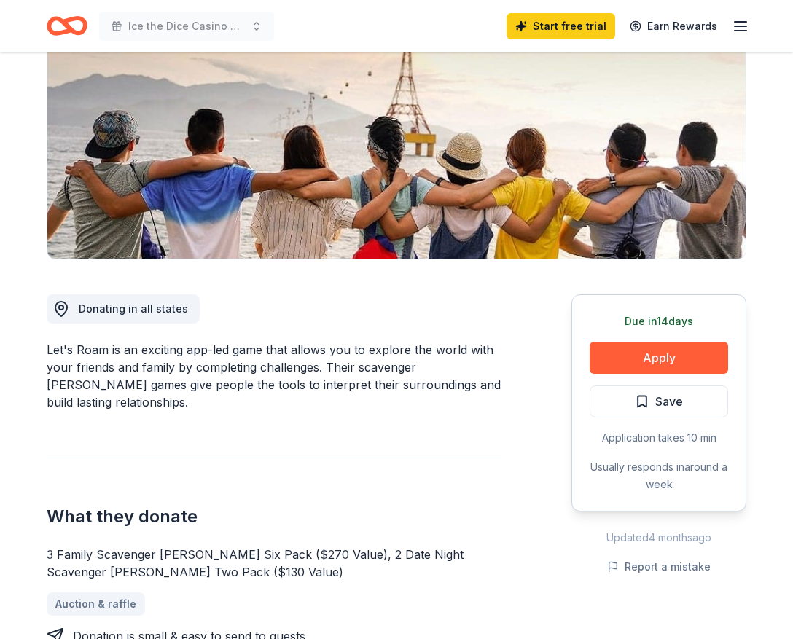
scroll to position [181, 0]
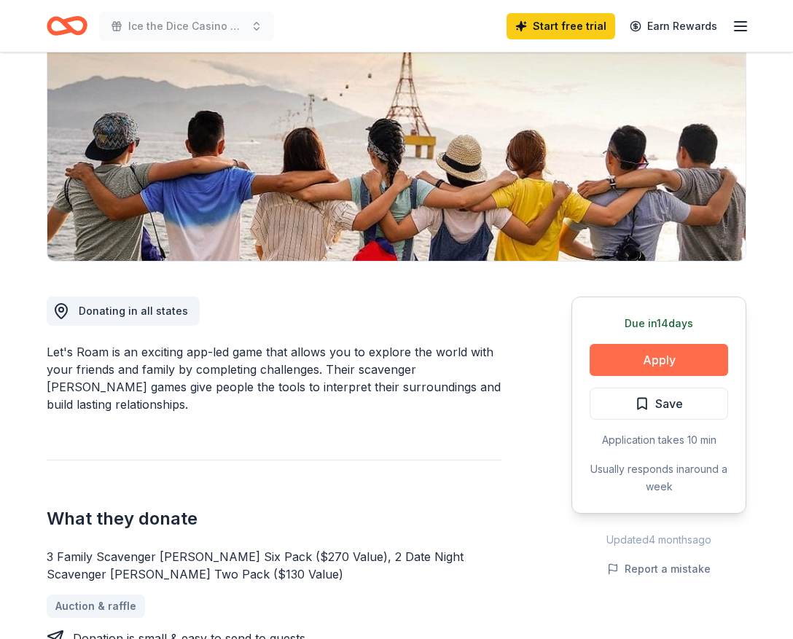
click at [656, 359] on button "Apply" at bounding box center [658, 360] width 138 height 32
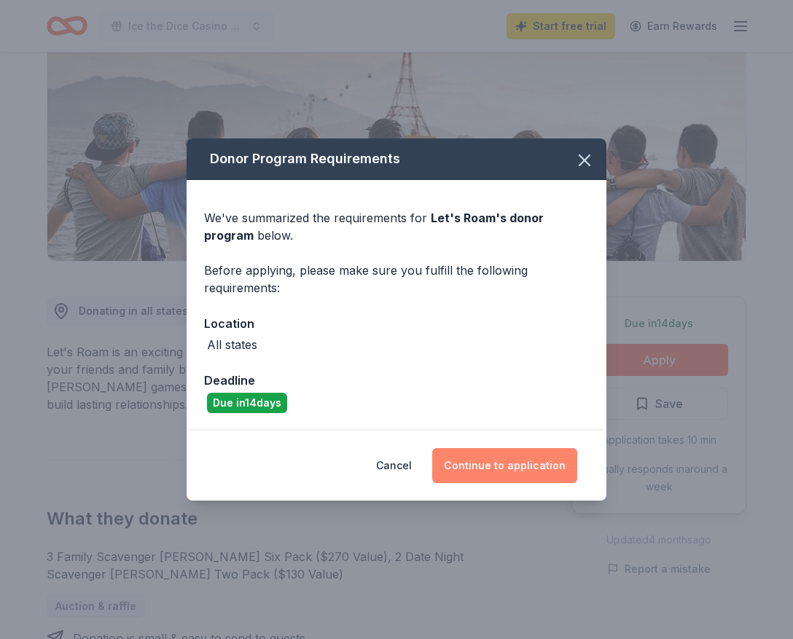
click at [484, 469] on button "Continue to application" at bounding box center [504, 465] width 145 height 35
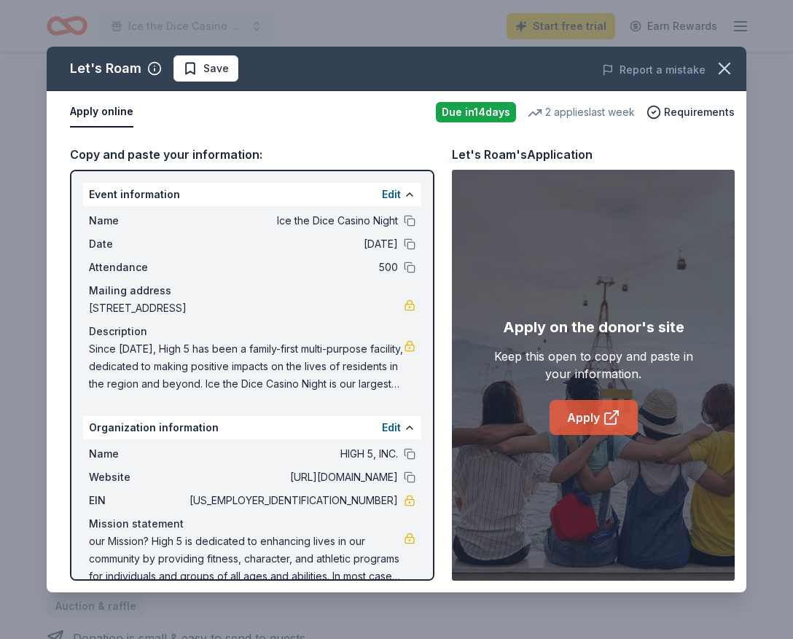
click at [583, 414] on link "Apply" at bounding box center [593, 417] width 88 height 35
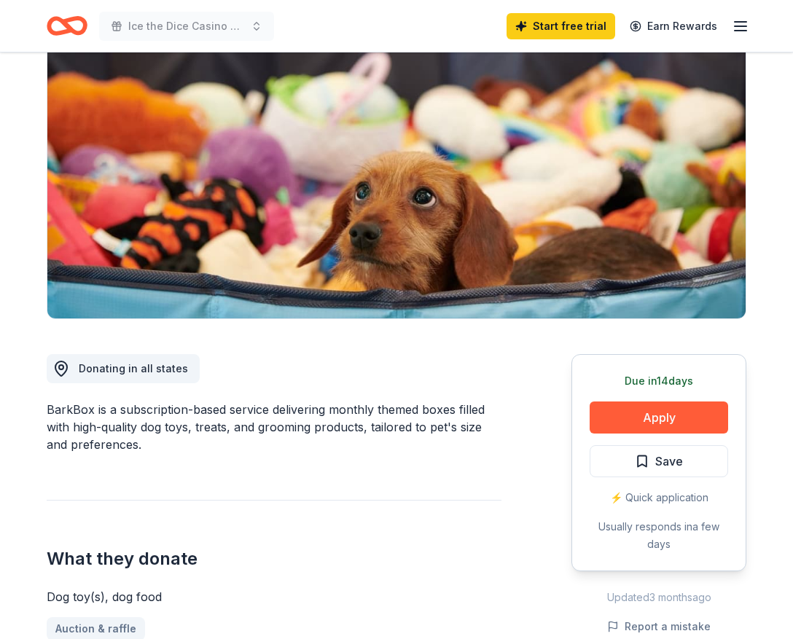
scroll to position [125, 0]
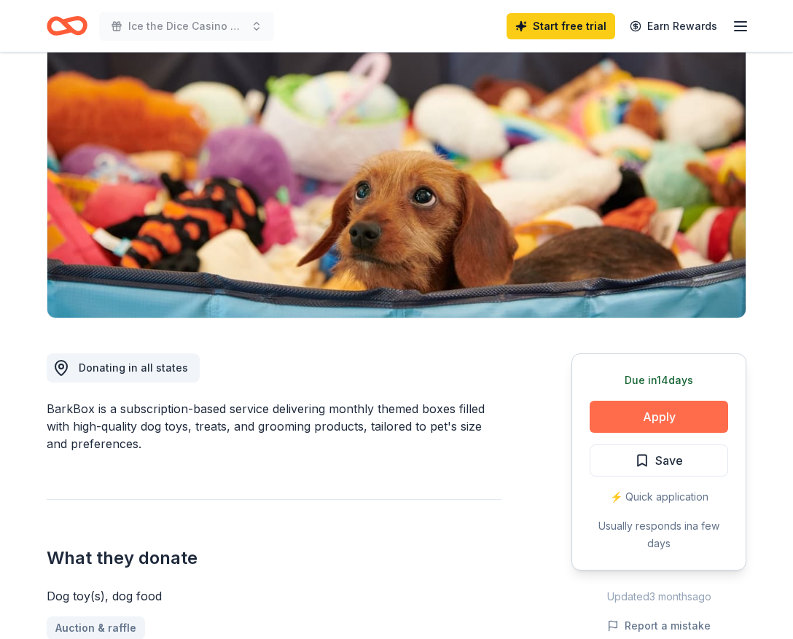
click at [637, 416] on button "Apply" at bounding box center [658, 417] width 138 height 32
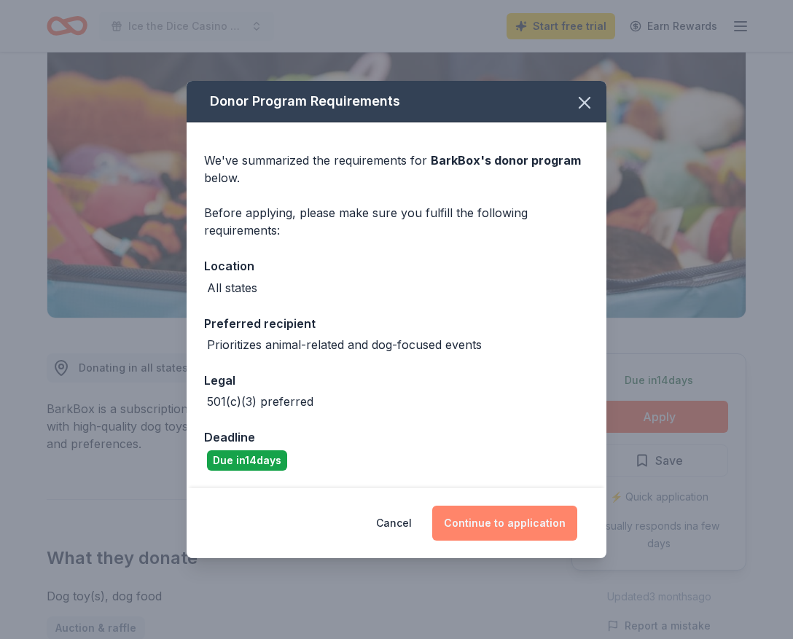
click at [498, 530] on button "Continue to application" at bounding box center [504, 523] width 145 height 35
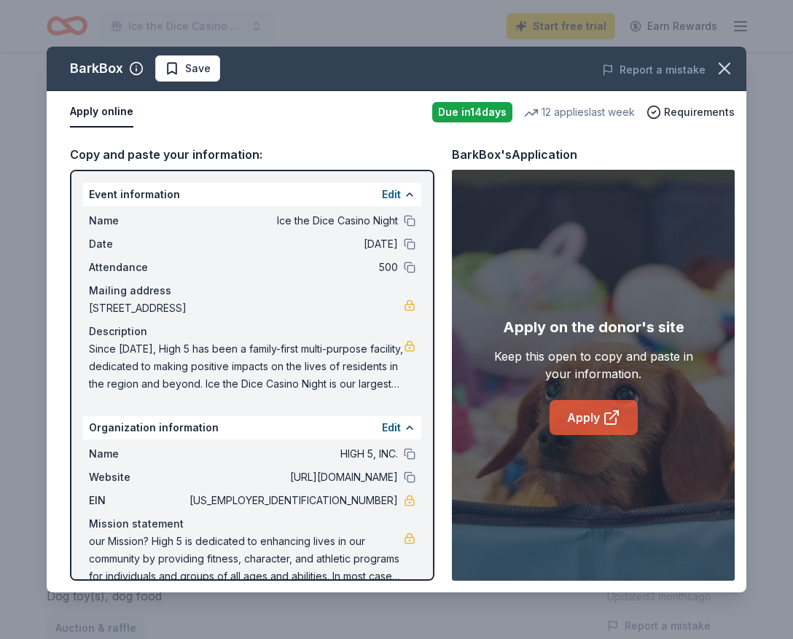
click at [603, 421] on icon at bounding box center [611, 417] width 17 height 17
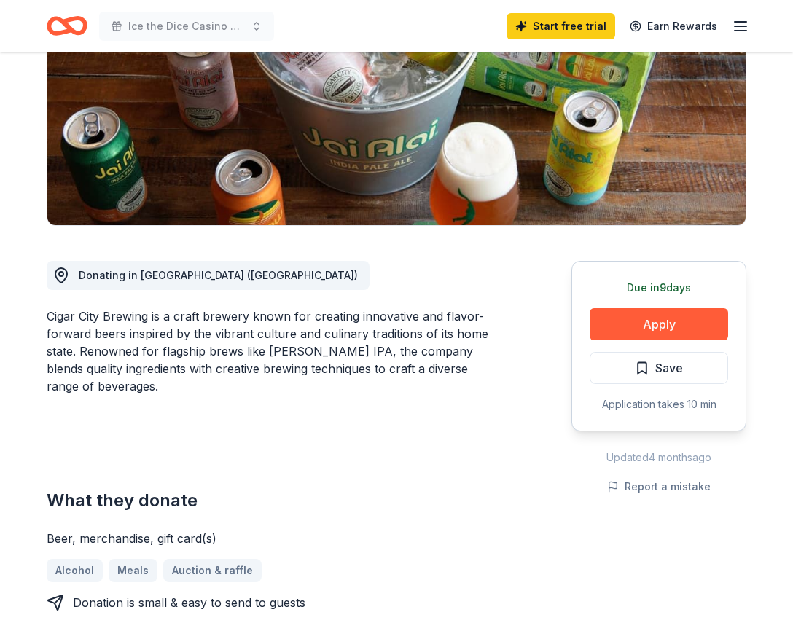
scroll to position [219, 0]
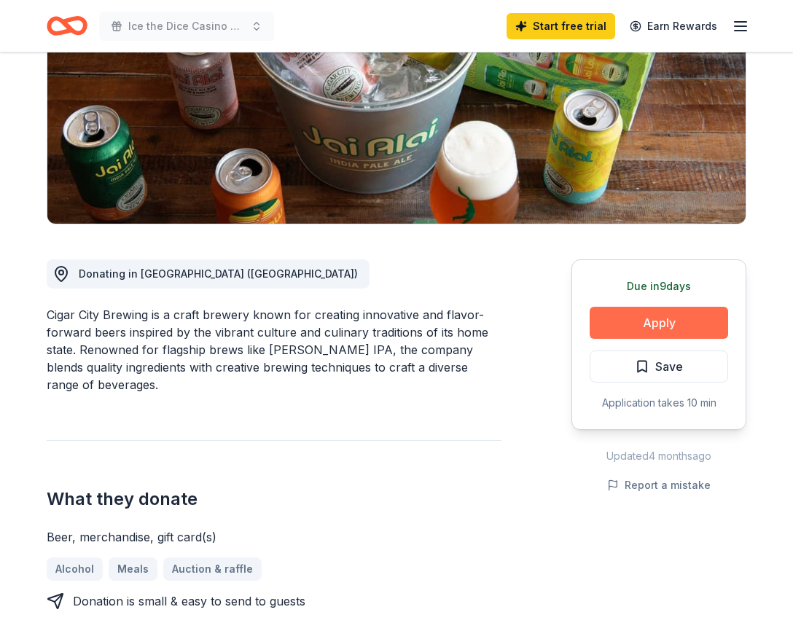
click at [645, 325] on button "Apply" at bounding box center [658, 323] width 138 height 32
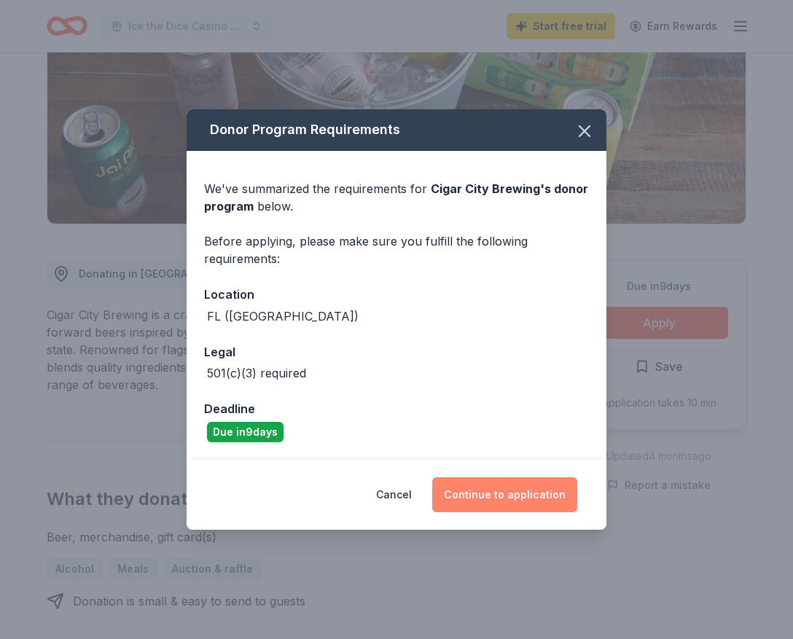
click at [495, 496] on button "Continue to application" at bounding box center [504, 494] width 145 height 35
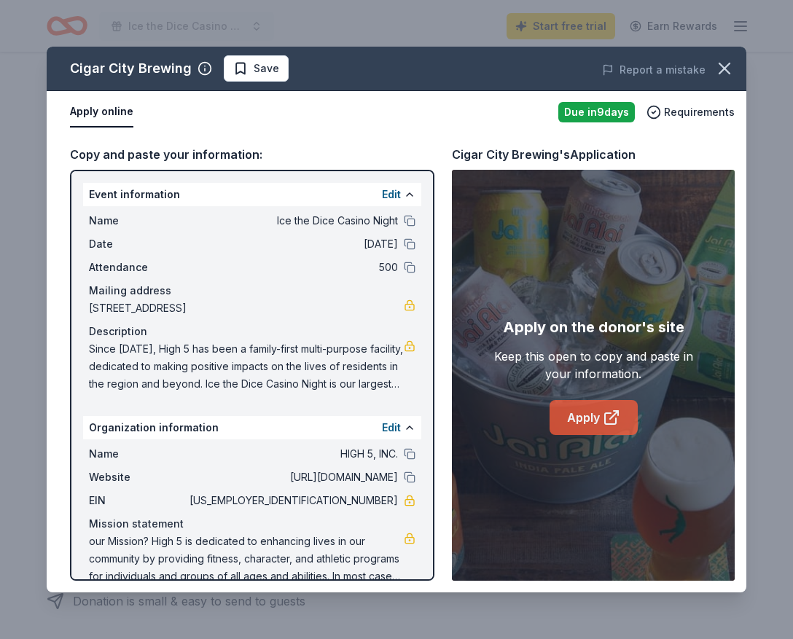
click at [573, 428] on link "Apply" at bounding box center [593, 417] width 88 height 35
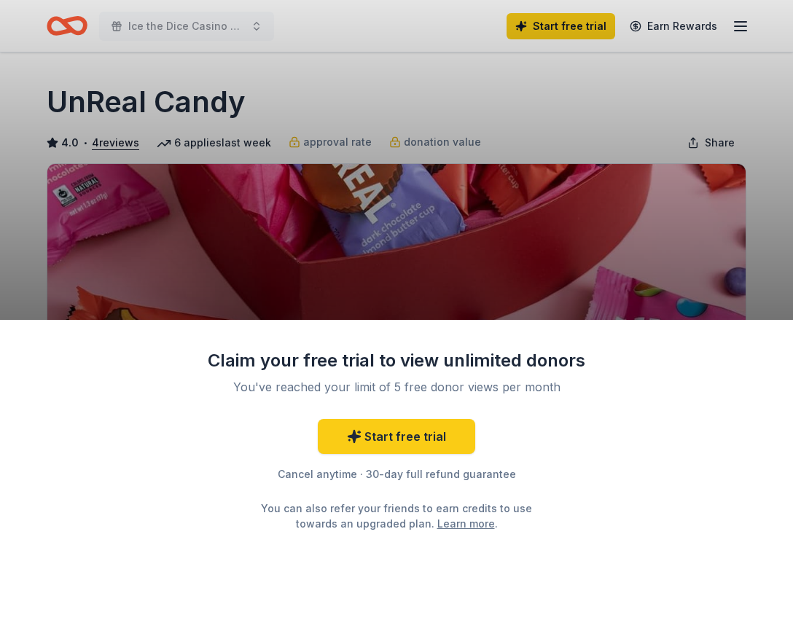
click at [561, 302] on div "Claim your free trial to view unlimited donors You've reached your limit of 5 f…" at bounding box center [396, 319] width 793 height 639
click at [636, 82] on div "Claim your free trial to view unlimited donors You've reached your limit of 5 f…" at bounding box center [396, 319] width 793 height 639
click at [621, 29] on div "Claim your free trial to view unlimited donors You've reached your limit of 5 f…" at bounding box center [396, 319] width 793 height 639
click at [430, 425] on link "Start free trial" at bounding box center [396, 436] width 157 height 35
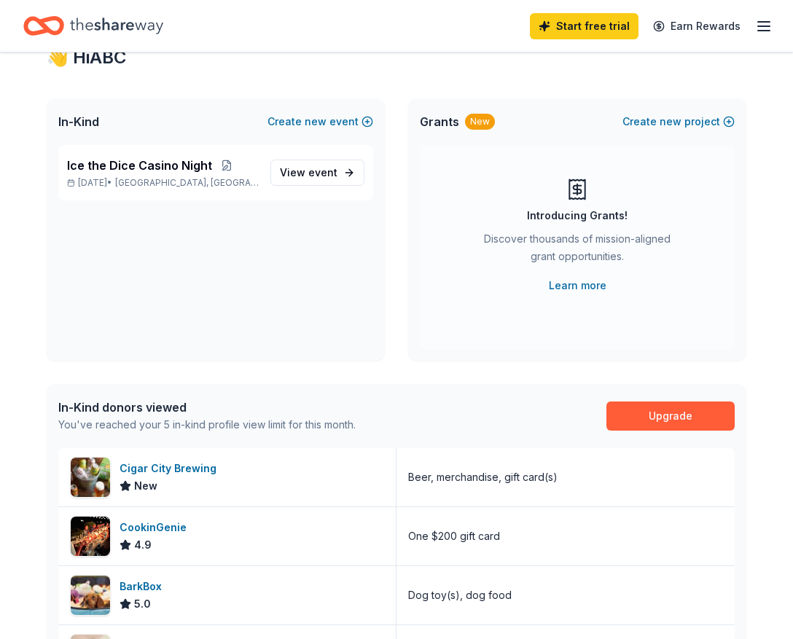
scroll to position [34, 0]
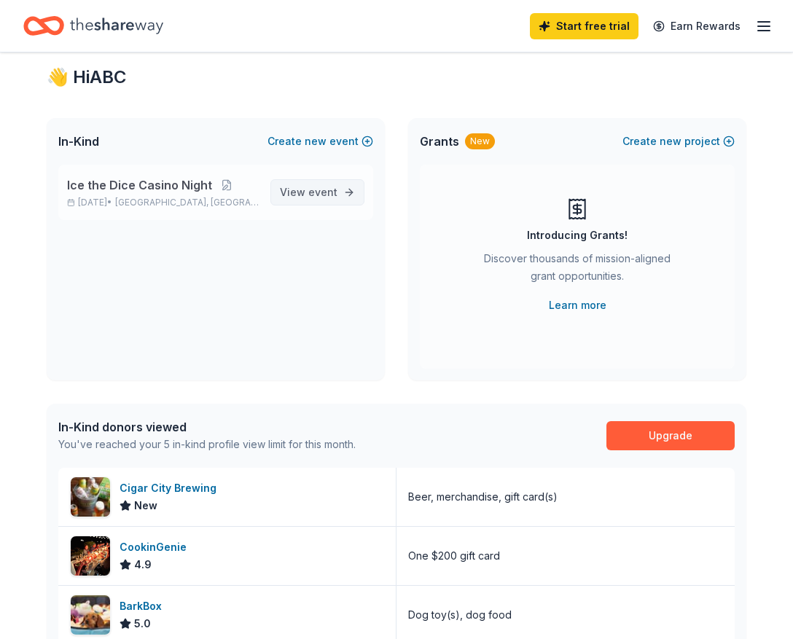
click at [340, 192] on link "View event" at bounding box center [317, 192] width 94 height 26
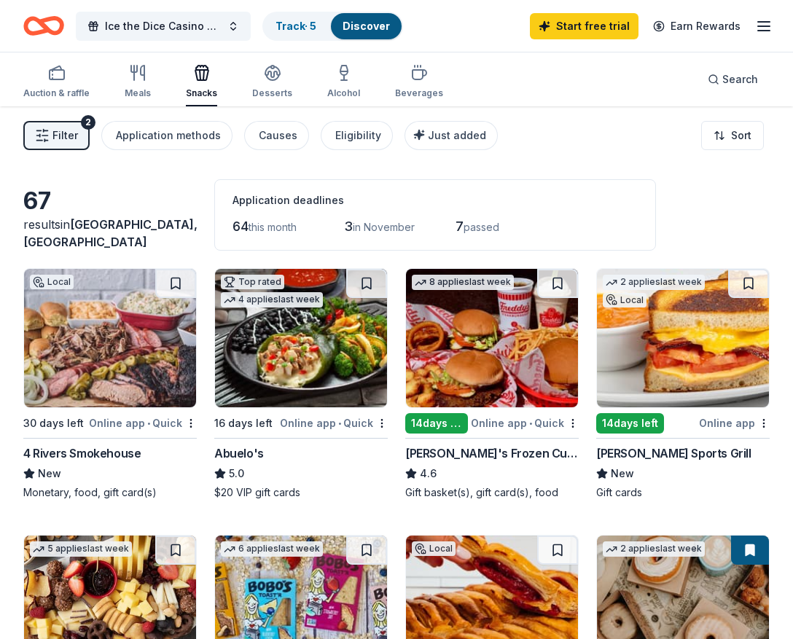
click at [484, 224] on span "passed" at bounding box center [481, 227] width 36 height 12
click at [463, 224] on span "7" at bounding box center [459, 226] width 8 height 15
click at [358, 227] on span "in November" at bounding box center [384, 227] width 62 height 12
click at [235, 227] on span "64" at bounding box center [240, 226] width 16 height 15
click at [268, 200] on div "Application deadlines" at bounding box center [434, 200] width 405 height 17
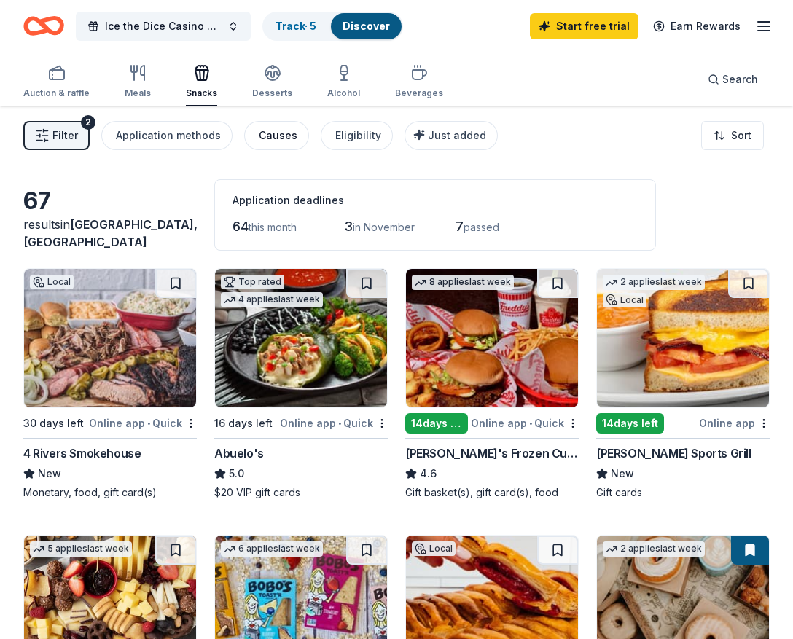
click at [272, 149] on button "Causes" at bounding box center [276, 135] width 65 height 29
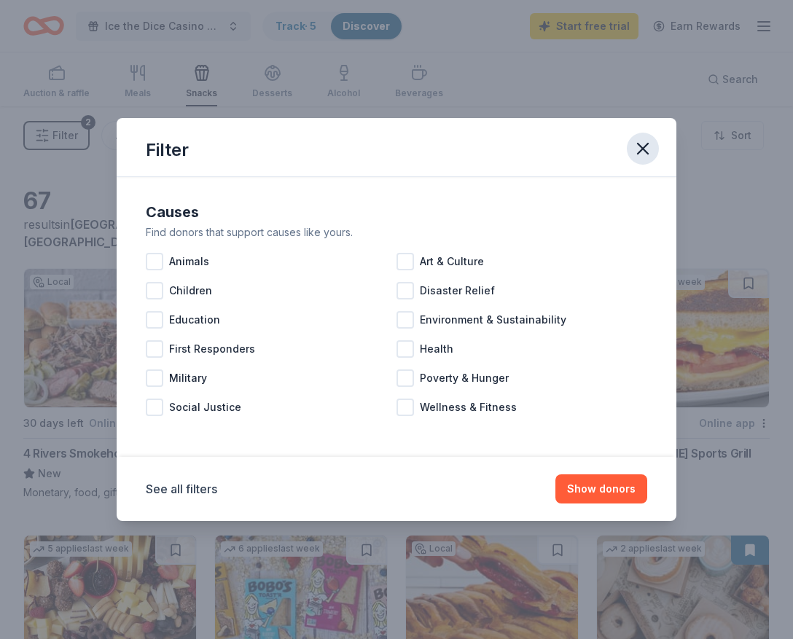
click at [635, 154] on icon "button" at bounding box center [642, 148] width 20 height 20
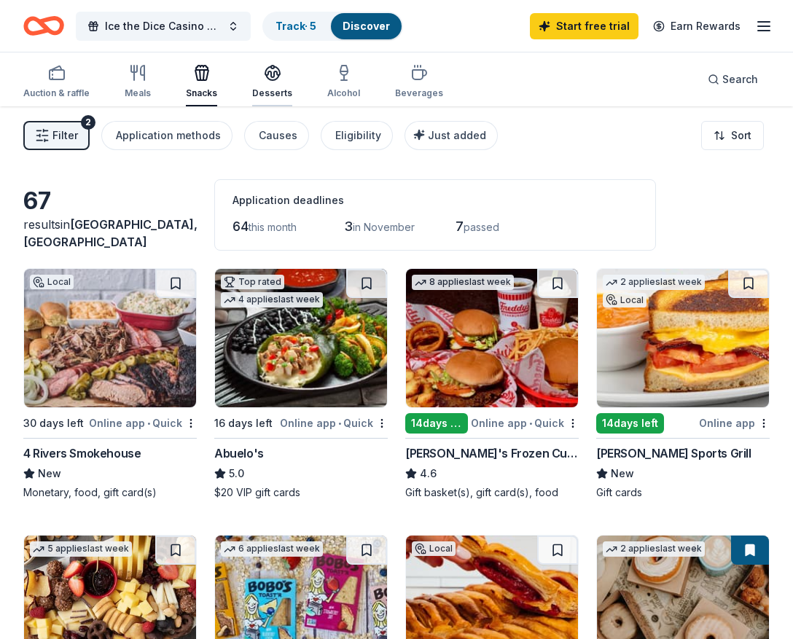
click at [256, 79] on div "button" at bounding box center [272, 72] width 40 height 17
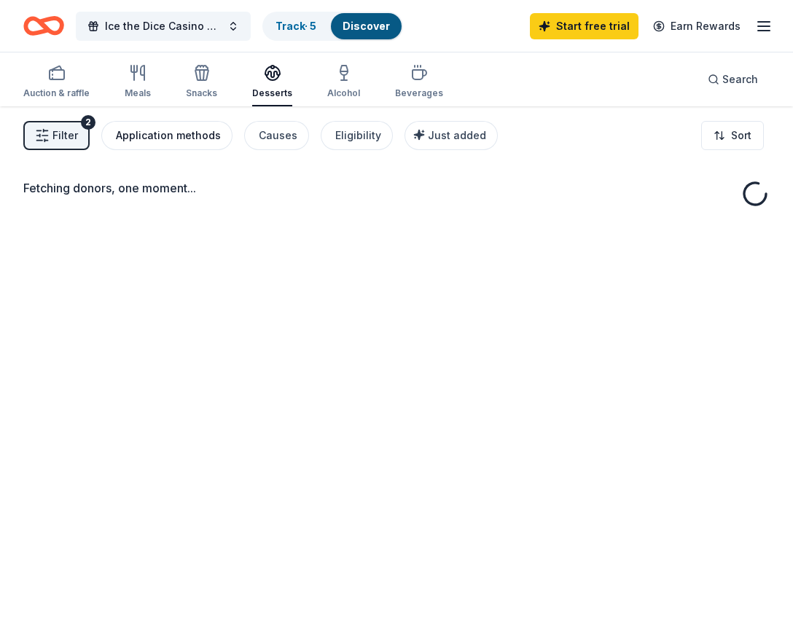
click at [138, 140] on div "Application methods" at bounding box center [168, 135] width 105 height 17
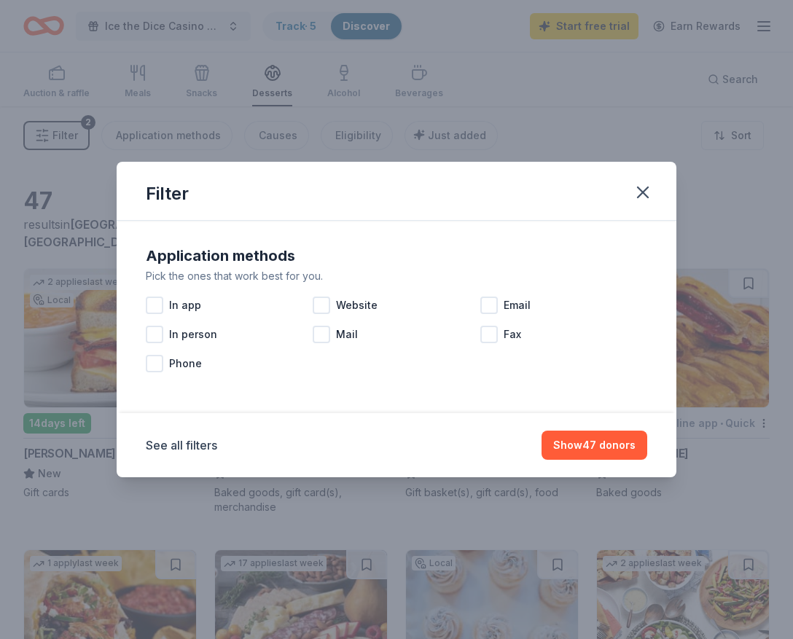
click at [149, 130] on div "Filter Application methods Pick the ones that work best for you. In app Website…" at bounding box center [396, 319] width 793 height 639
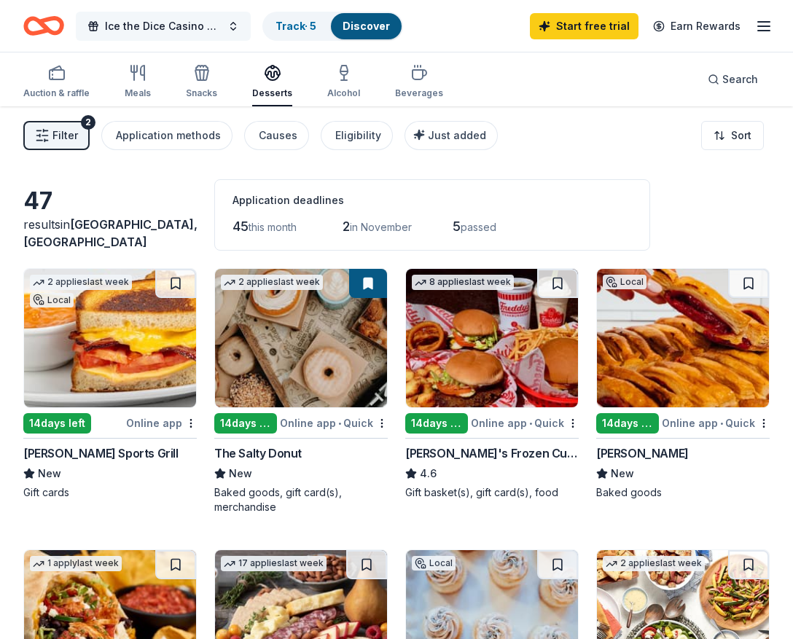
click at [148, 20] on span "Ice the Dice Casino Night" at bounding box center [163, 25] width 117 height 17
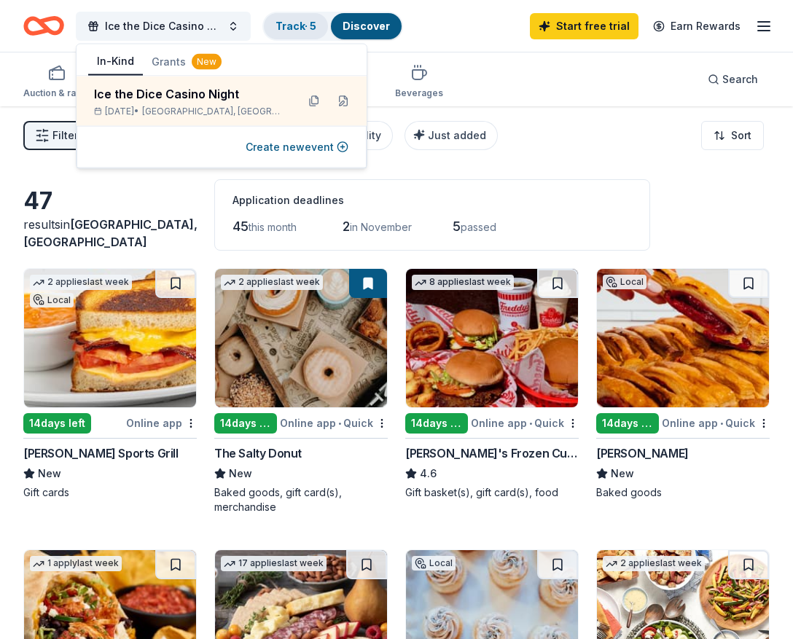
click at [291, 28] on link "Track · 5" at bounding box center [295, 26] width 41 height 12
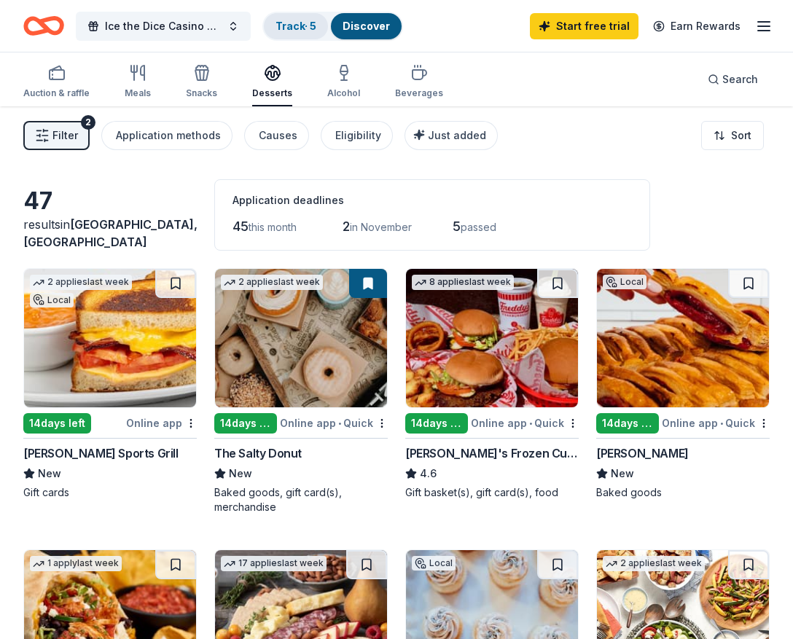
click at [298, 20] on link "Track · 5" at bounding box center [295, 26] width 41 height 12
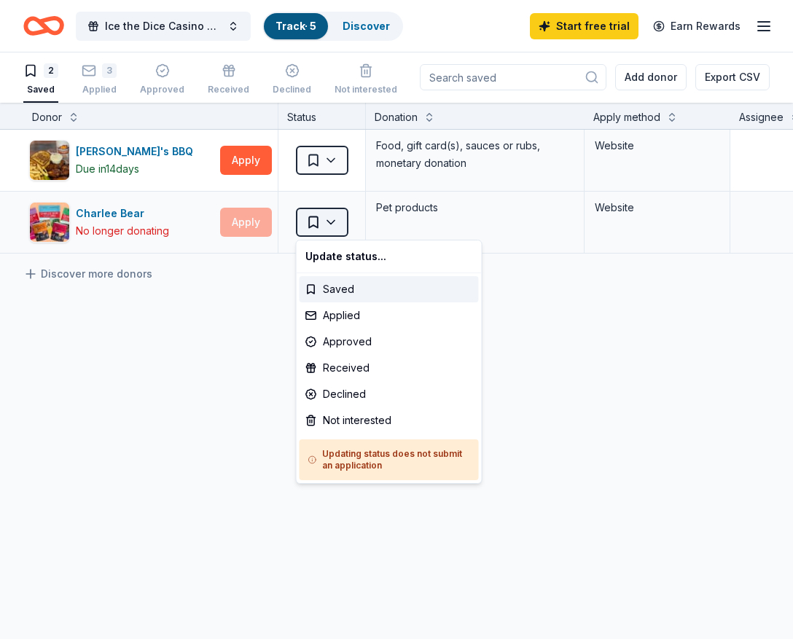
click at [314, 223] on html "Ice the Dice Casino Night Track · 5 Discover Start free trial Earn Rewards 2 Sa…" at bounding box center [396, 318] width 793 height 639
click at [323, 219] on html "Ice the Dice Casino Night Track · 5 Discover Start free trial Earn Rewards 2 Sa…" at bounding box center [396, 318] width 793 height 639
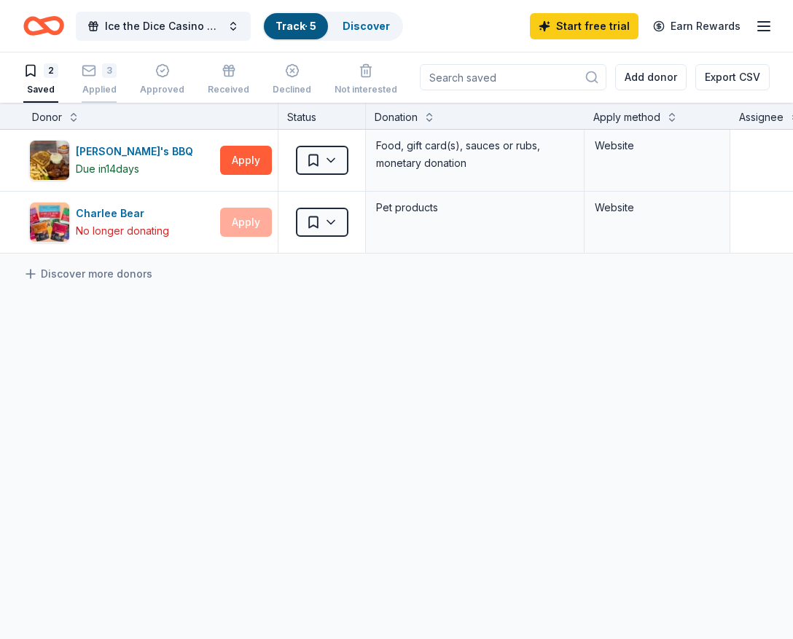
click at [111, 65] on div "3" at bounding box center [109, 70] width 15 height 15
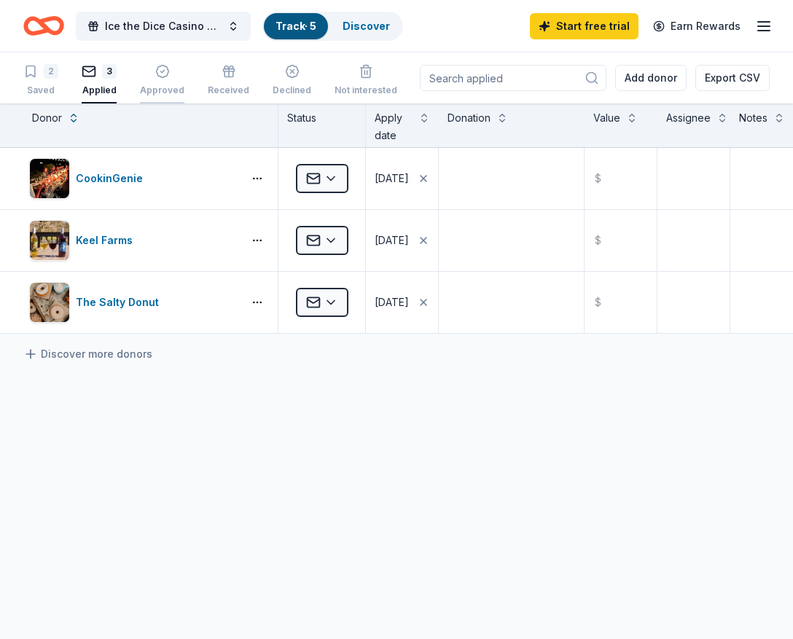
click at [160, 72] on icon "button" at bounding box center [162, 71] width 4 height 2
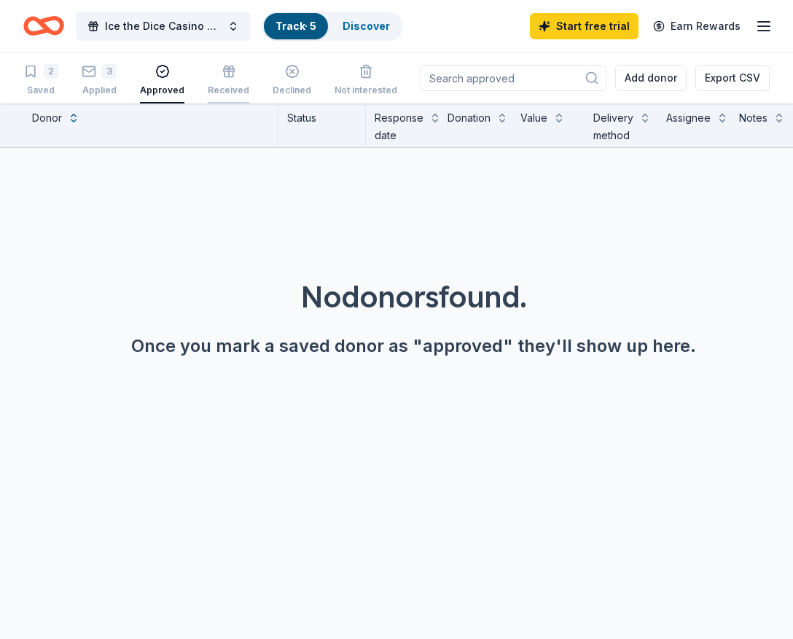
click at [221, 75] on icon "button" at bounding box center [228, 71] width 15 height 15
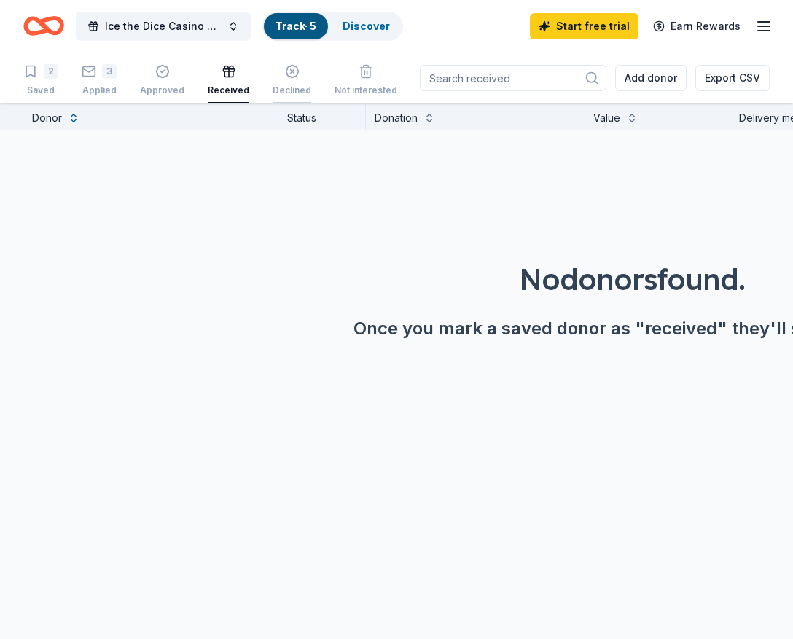
click at [289, 71] on icon "button" at bounding box center [292, 71] width 15 height 15
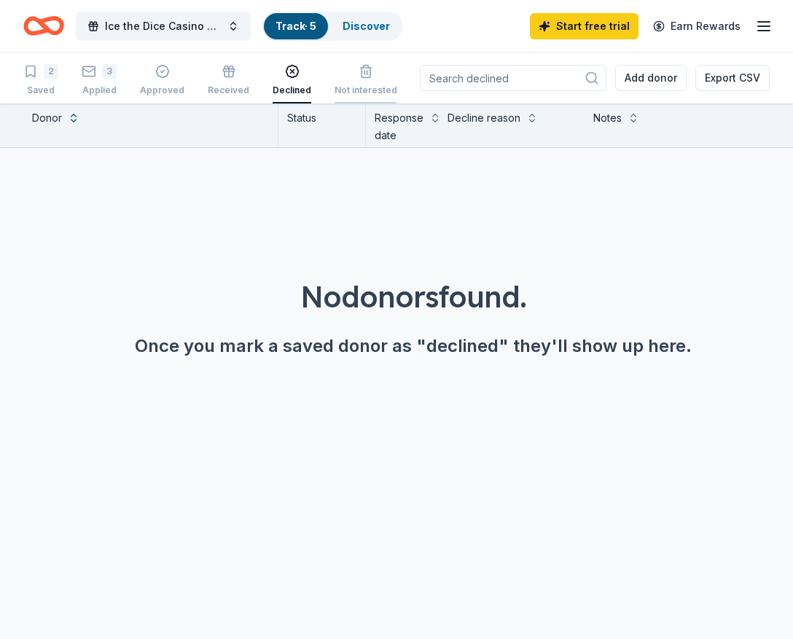
click at [357, 79] on div "Not interested" at bounding box center [365, 80] width 63 height 32
